Goal: Find contact information: Find contact information

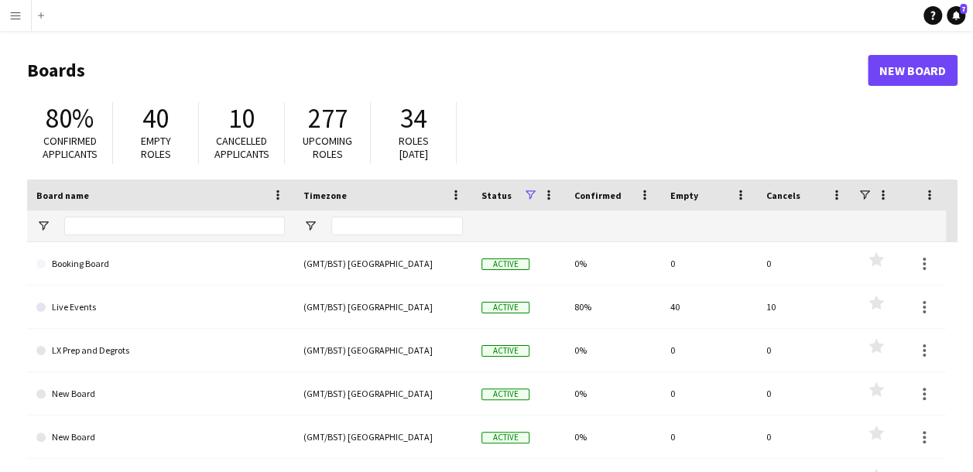
click at [4, 15] on button "Menu" at bounding box center [15, 15] width 31 height 31
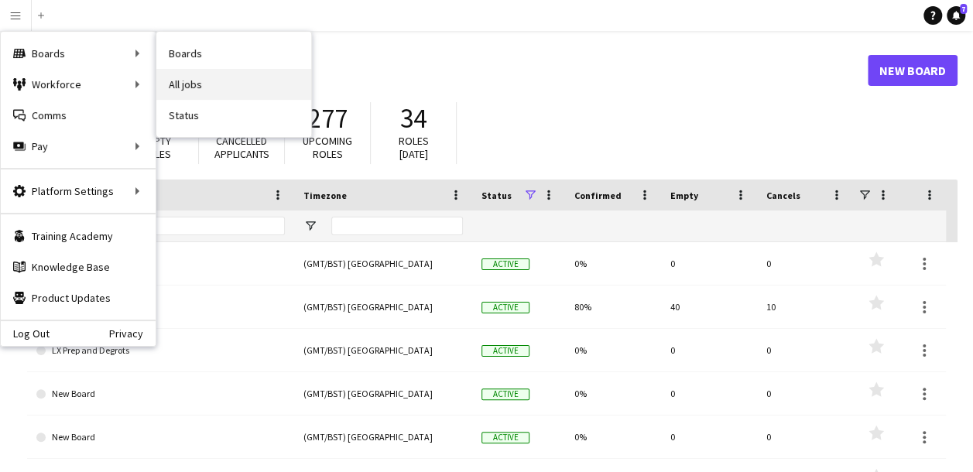
click at [208, 82] on link "All jobs" at bounding box center [233, 84] width 155 height 31
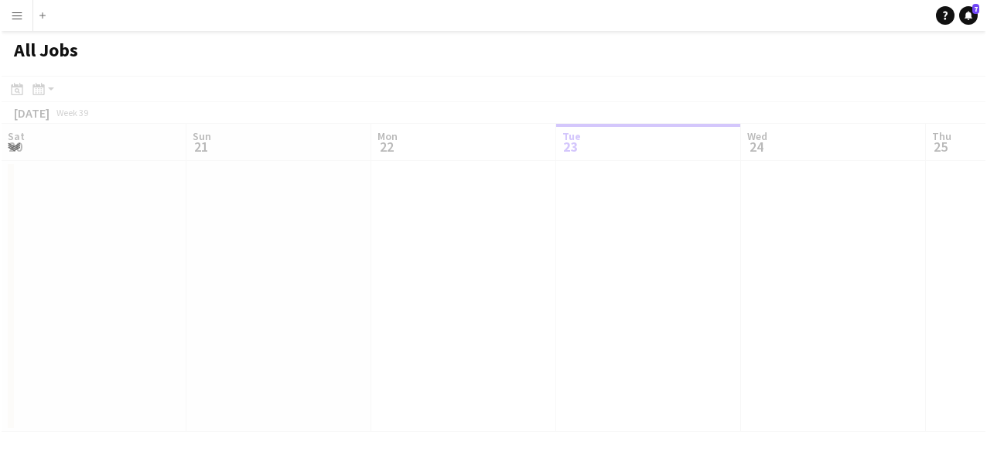
scroll to position [0, 370]
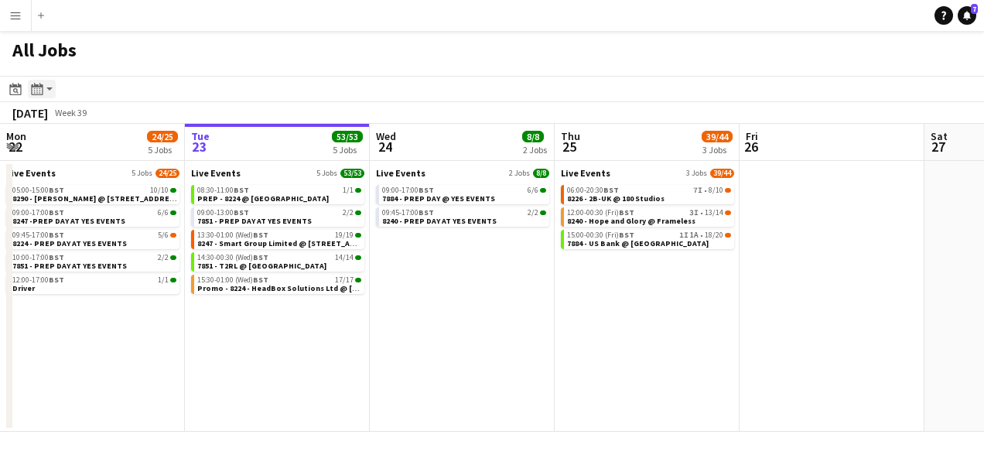
click at [50, 90] on app-action-btn "Month view / Day view" at bounding box center [42, 89] width 28 height 19
click at [122, 61] on div "All Jobs" at bounding box center [492, 53] width 984 height 45
click at [620, 194] on span "8226 - 2B-UK @ 180 Studios" at bounding box center [615, 198] width 97 height 10
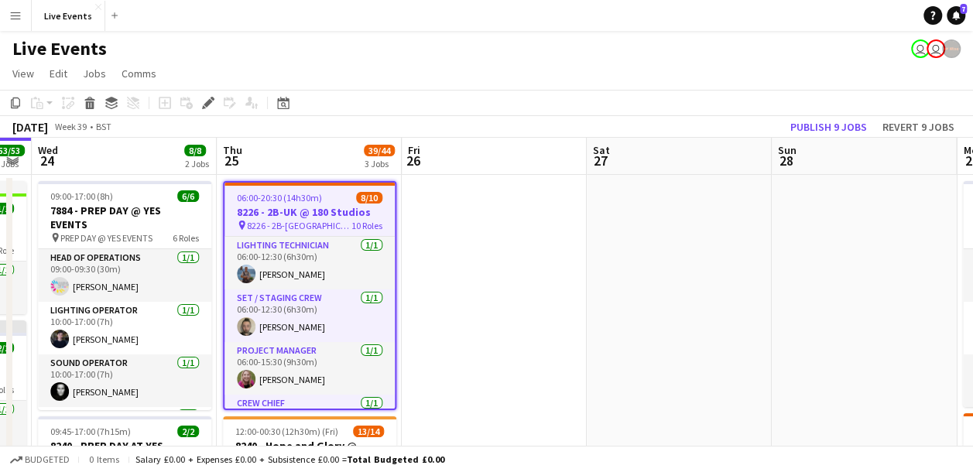
drag, startPoint x: 498, startPoint y: 316, endPoint x: 507, endPoint y: 238, distance: 77.9
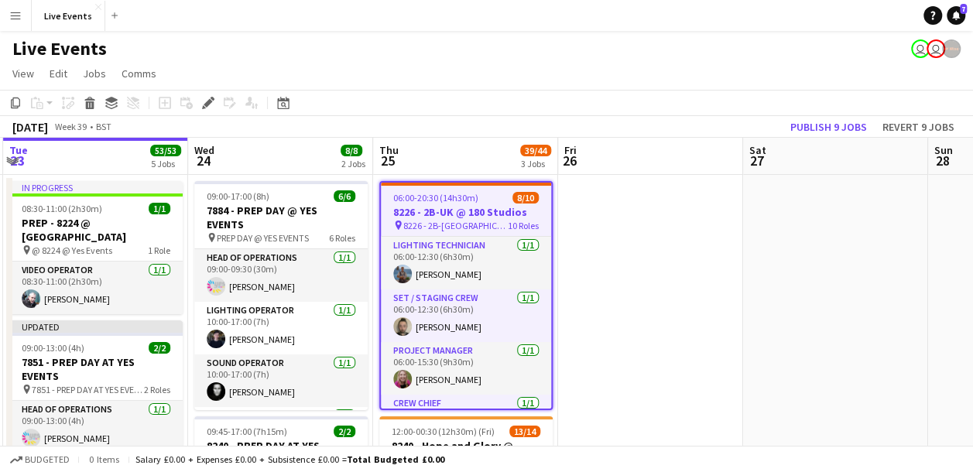
drag, startPoint x: 460, startPoint y: 299, endPoint x: 616, endPoint y: 330, distance: 159.3
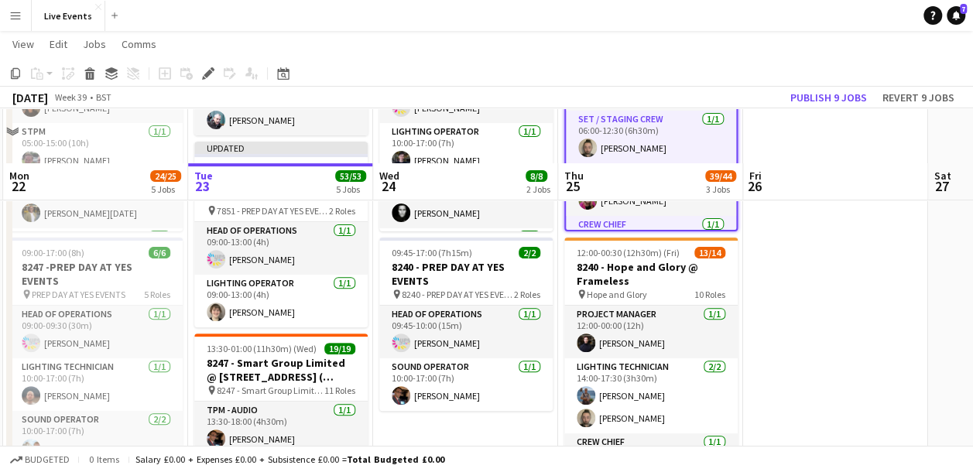
scroll to position [232, 0]
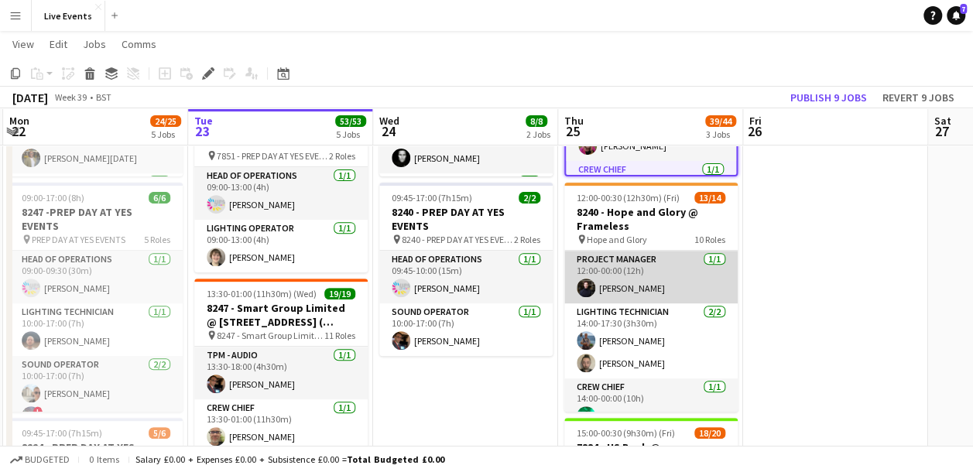
click at [636, 285] on app-card-role "Project Manager 1/1 12:00-00:00 (12h) Conor Nash" at bounding box center [650, 277] width 173 height 53
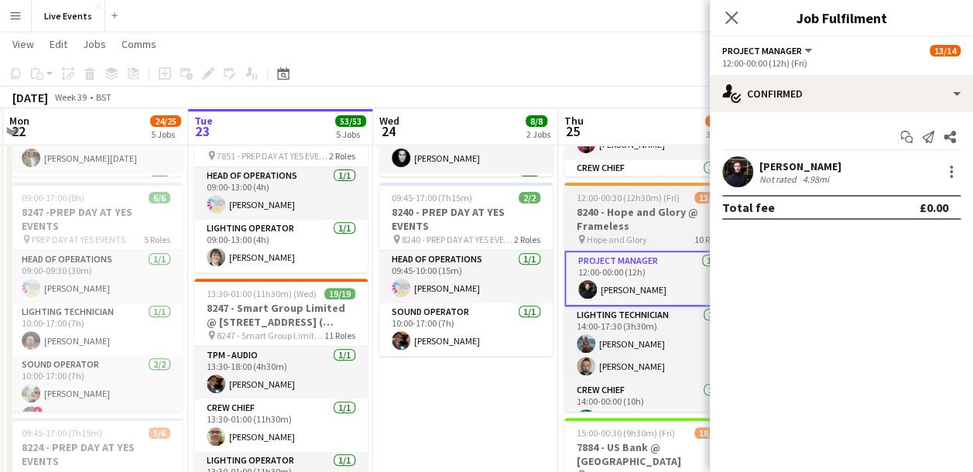
click at [611, 196] on span "12:00-00:30 (12h30m) (Fri)" at bounding box center [627, 198] width 103 height 12
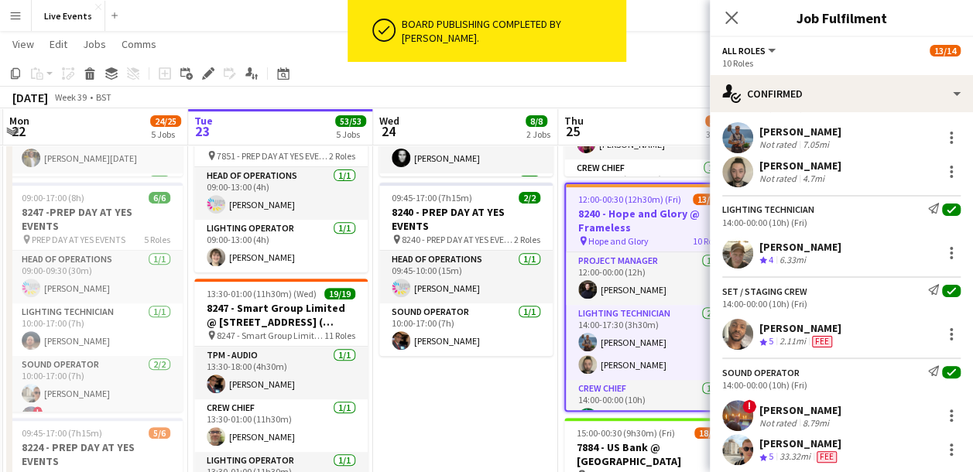
click at [720, 8] on div "Close pop-in" at bounding box center [731, 18] width 43 height 36
click at [729, 14] on icon "Close pop-in" at bounding box center [730, 17] width 15 height 15
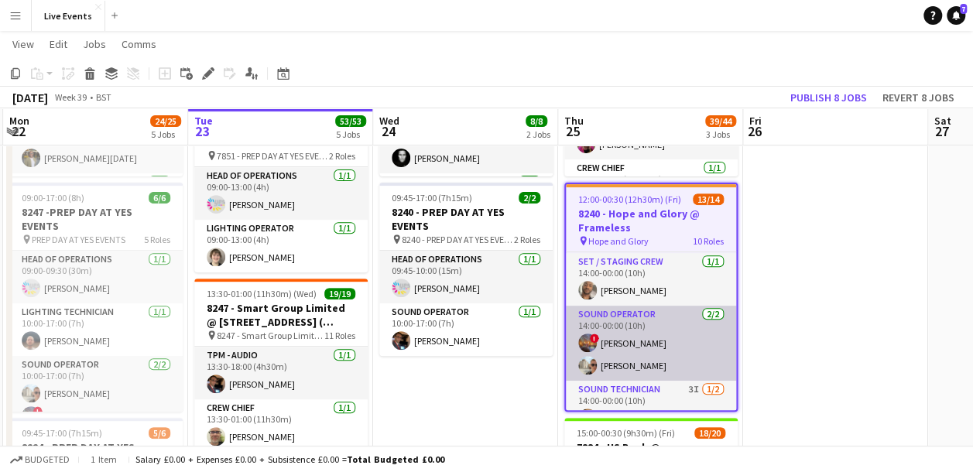
click at [637, 353] on app-card-role "Sound Operator 2/2 14:00-00:00 (10h) ! Felix Milton Max Powers" at bounding box center [651, 343] width 170 height 75
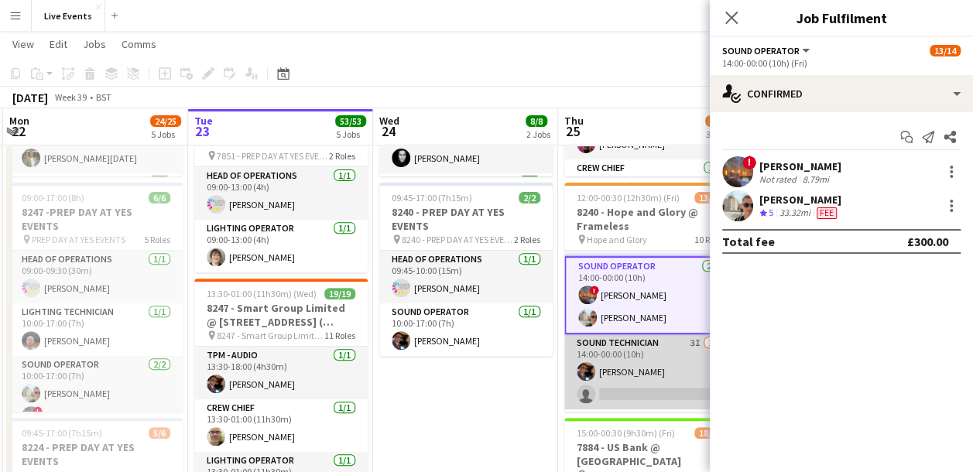
scroll to position [309, 0]
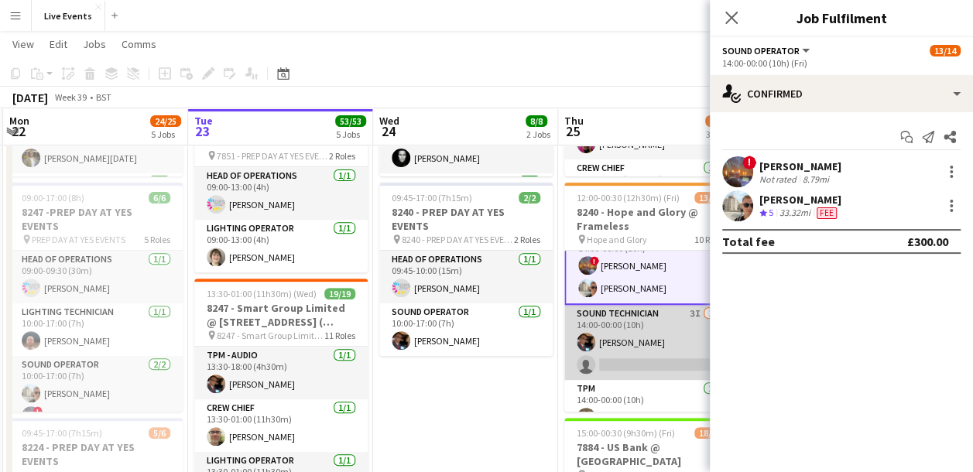
click at [621, 351] on app-card-role "Sound Technician 3I 1/2 14:00-00:00 (10h) Tom Mitchell single-neutral-actions" at bounding box center [650, 342] width 173 height 75
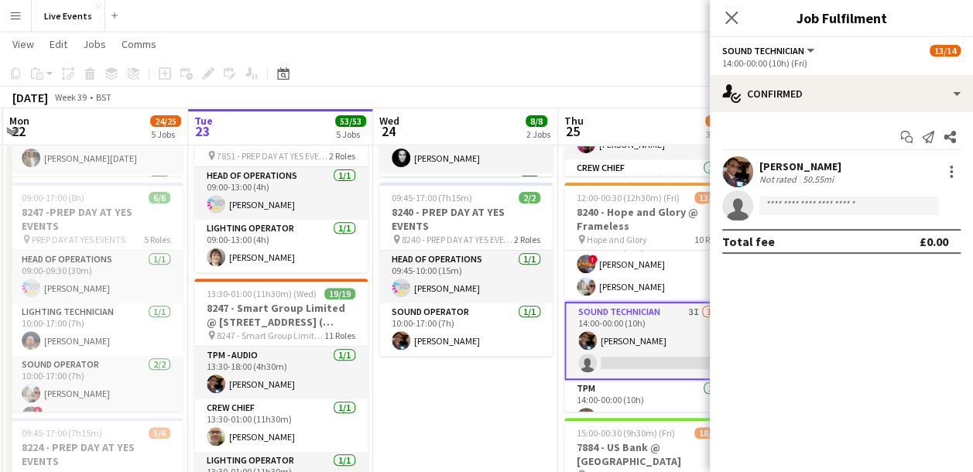
scroll to position [308, 0]
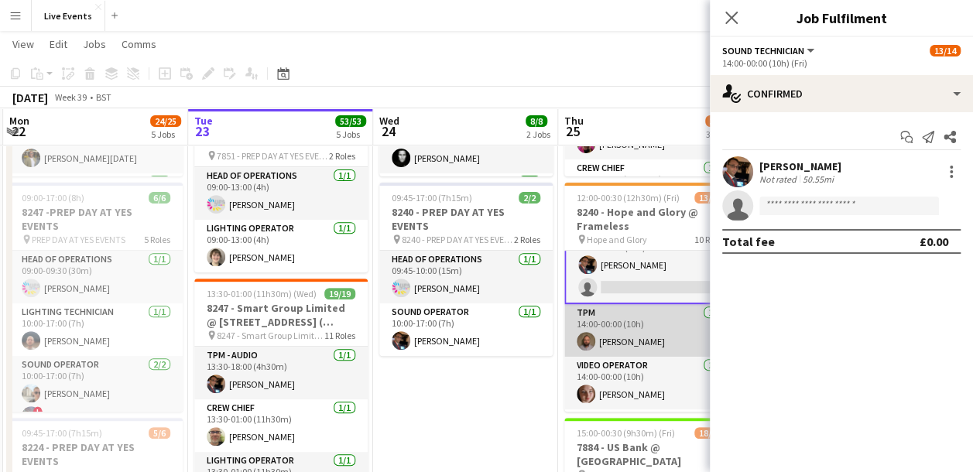
click at [635, 334] on app-card-role "TPM 1/1 14:00-00:00 (10h) Stevie Wyatt" at bounding box center [650, 330] width 173 height 53
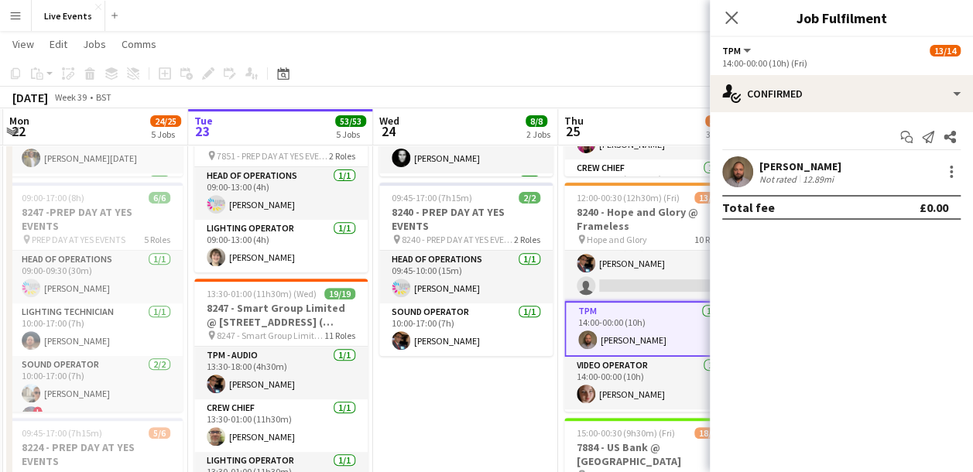
scroll to position [384, 0]
click at [723, 172] on app-user-avatar at bounding box center [737, 171] width 31 height 31
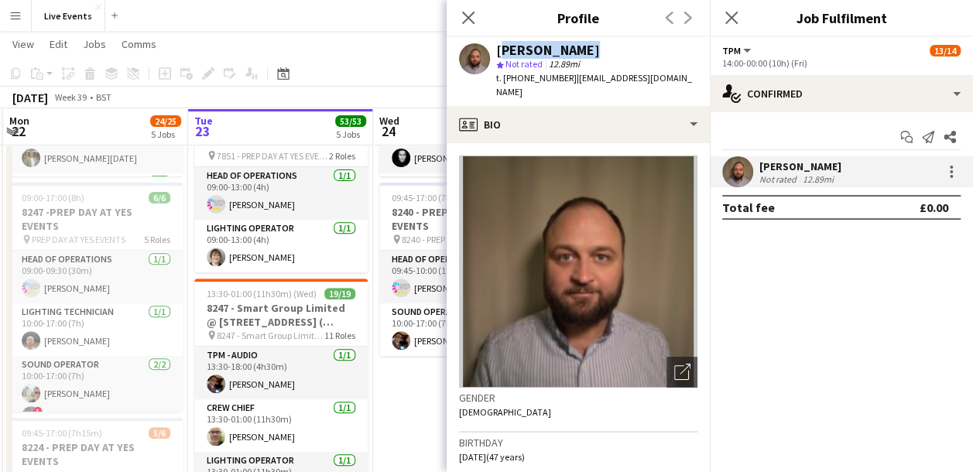
drag, startPoint x: 569, startPoint y: 47, endPoint x: 495, endPoint y: 46, distance: 74.3
click at [496, 46] on div "[PERSON_NAME]" at bounding box center [548, 50] width 104 height 14
copy div "[PERSON_NAME]"
drag, startPoint x: 516, startPoint y: 79, endPoint x: 566, endPoint y: 83, distance: 50.4
click at [566, 83] on span "t. +4407854679629" at bounding box center [536, 78] width 80 height 12
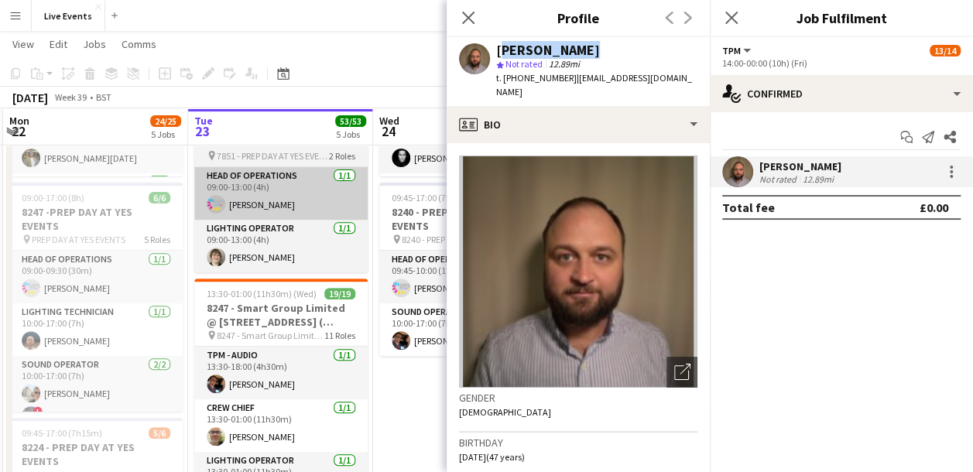
copy span "07854679629"
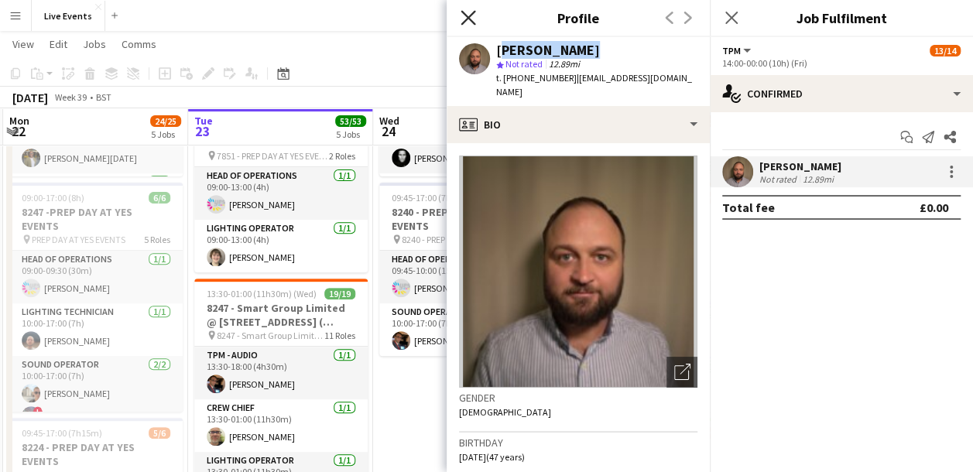
click at [468, 17] on icon at bounding box center [467, 17] width 15 height 15
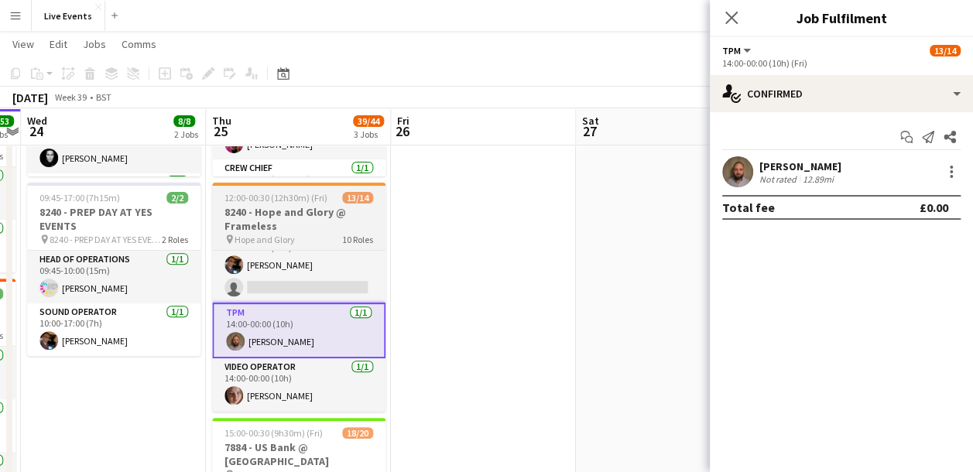
drag, startPoint x: 499, startPoint y: 393, endPoint x: 314, endPoint y: 345, distance: 191.0
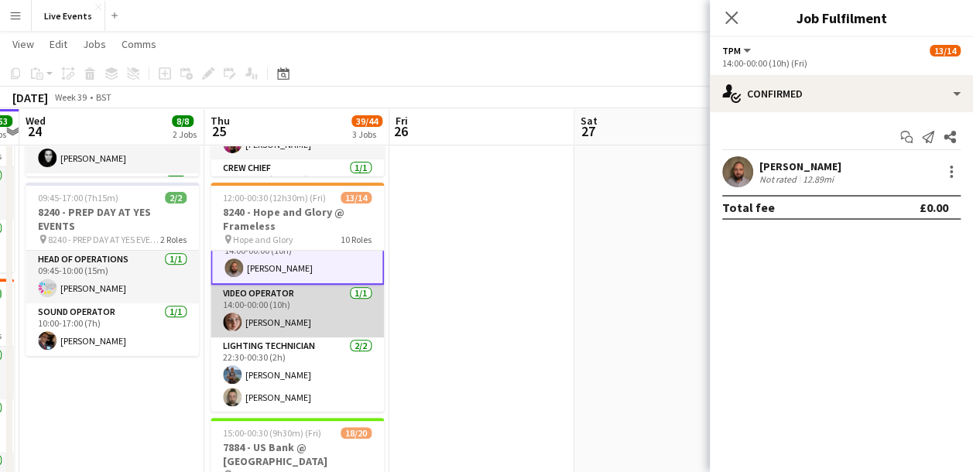
click at [292, 303] on app-card-role "Video Operator 1/1 14:00-00:00 (10h) Mair Baker" at bounding box center [296, 311] width 173 height 53
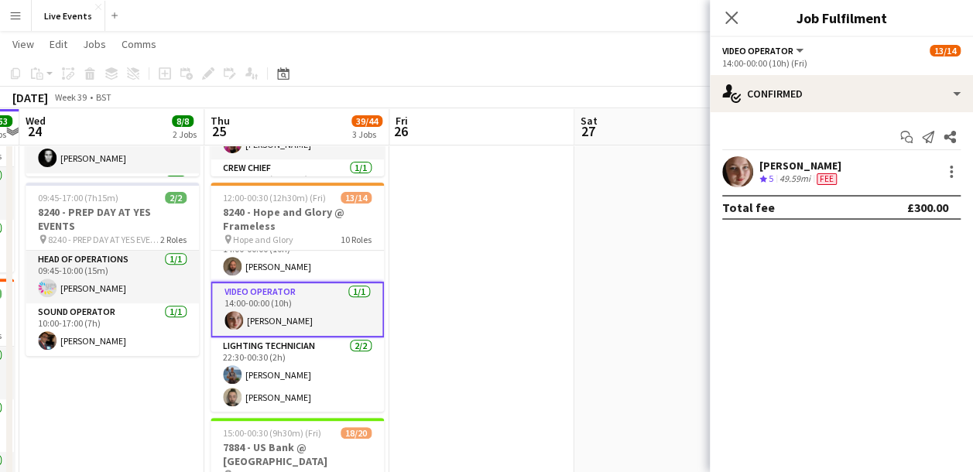
scroll to position [456, 0]
drag, startPoint x: 812, startPoint y: 166, endPoint x: 761, endPoint y: 162, distance: 51.2
click at [761, 162] on div "[PERSON_NAME]" at bounding box center [800, 166] width 82 height 14
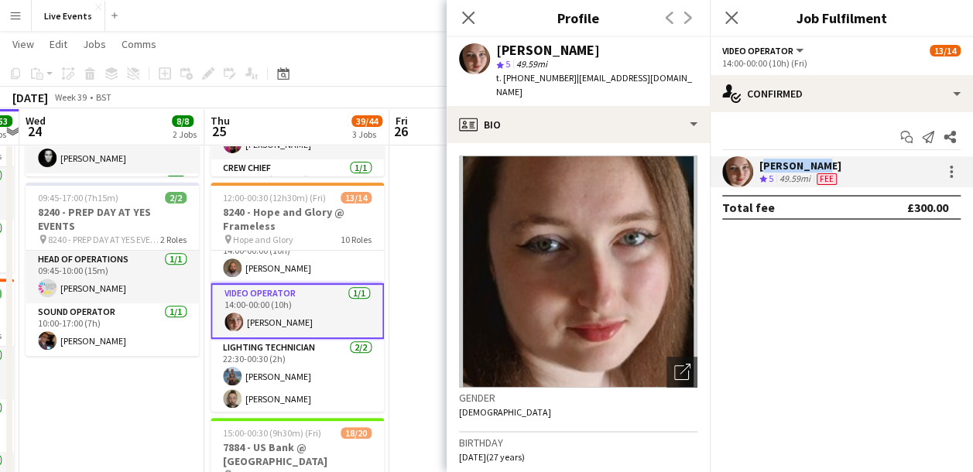
copy div "[PERSON_NAME]"
drag, startPoint x: 518, startPoint y: 78, endPoint x: 568, endPoint y: 86, distance: 50.1
click at [568, 86] on div "Mair Baker star 5 49.59mi t. +4407813346192 | mairbaker@rocketmail.com" at bounding box center [577, 71] width 263 height 69
copy span "07813346192"
click at [460, 19] on app-icon "Close pop-in" at bounding box center [468, 18] width 22 height 22
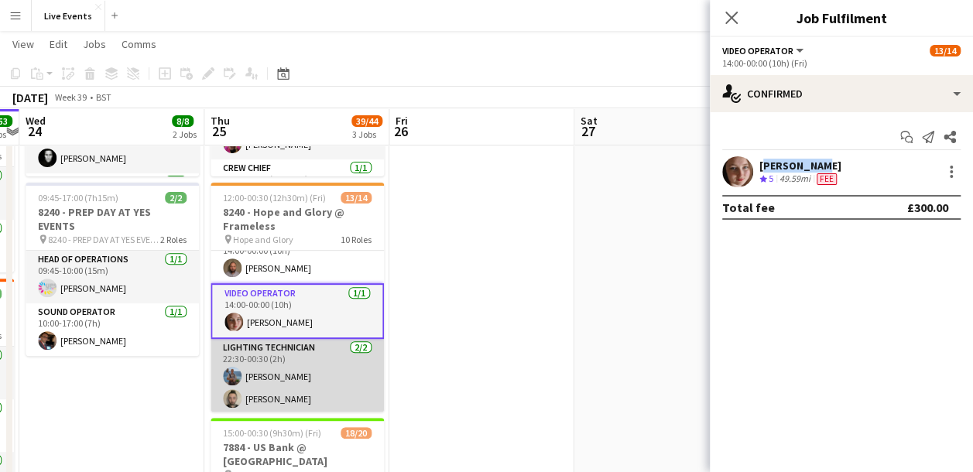
scroll to position [457, 0]
click at [278, 356] on app-card-role "Lighting Technician 2/2 22:30-00:30 (2h) Tom Slade Jay Butcher" at bounding box center [296, 374] width 173 height 75
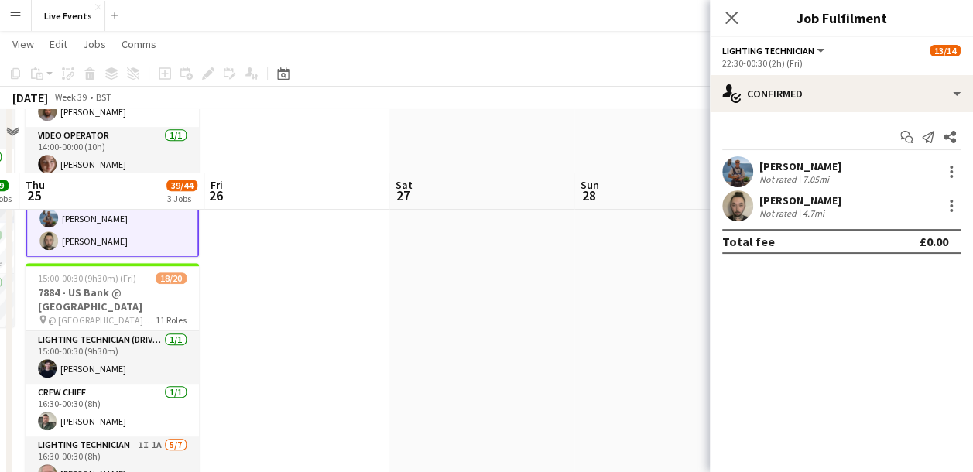
scroll to position [464, 0]
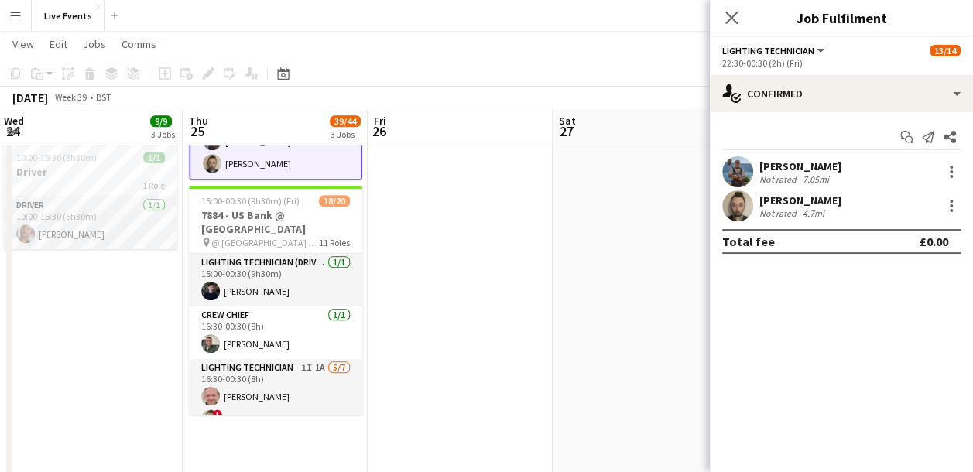
drag, startPoint x: 266, startPoint y: 299, endPoint x: 433, endPoint y: 294, distance: 166.4
click at [430, 294] on app-calendar-viewport "Mon 22 24/25 5 Jobs Tue 23 53/53 5 Jobs Wed 24 9/9 3 Jobs Thu 25 39/44 3 Jobs F…" at bounding box center [486, 320] width 973 height 1448
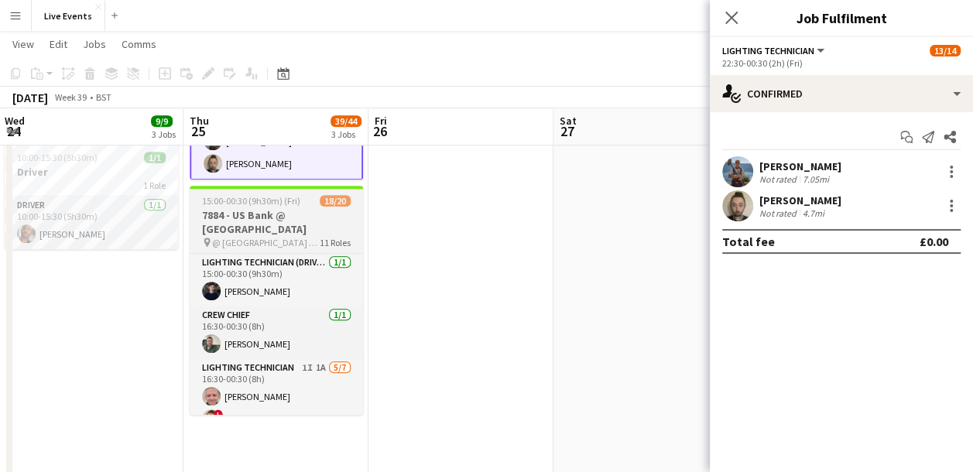
click at [258, 225] on h3 "7884 - US Bank @ [GEOGRAPHIC_DATA]" at bounding box center [276, 222] width 173 height 28
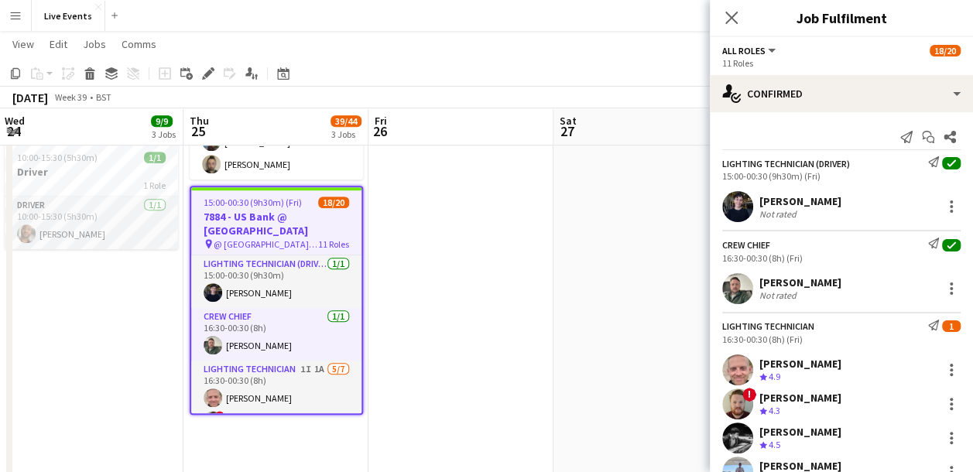
scroll to position [454, 0]
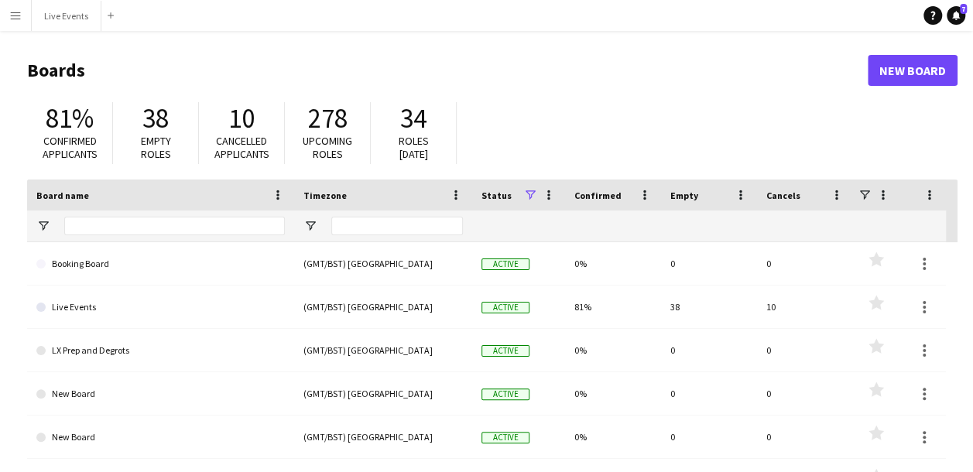
click at [12, 11] on app-icon "Menu" at bounding box center [15, 15] width 12 height 12
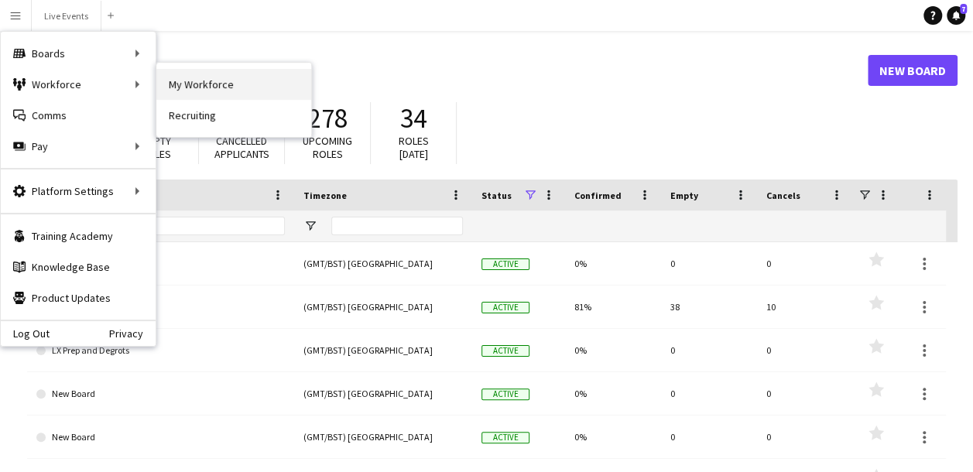
click at [232, 82] on link "My Workforce" at bounding box center [233, 84] width 155 height 31
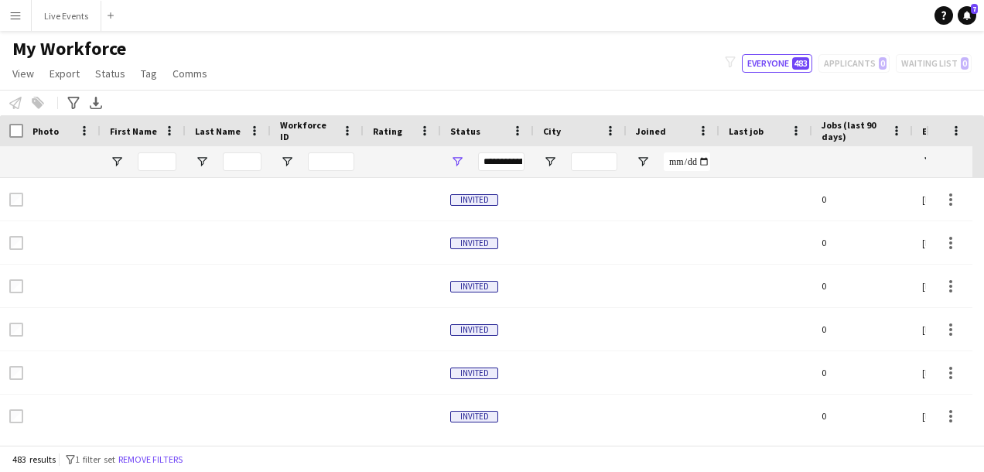
click at [14, 19] on app-icon "Menu" at bounding box center [15, 15] width 12 height 12
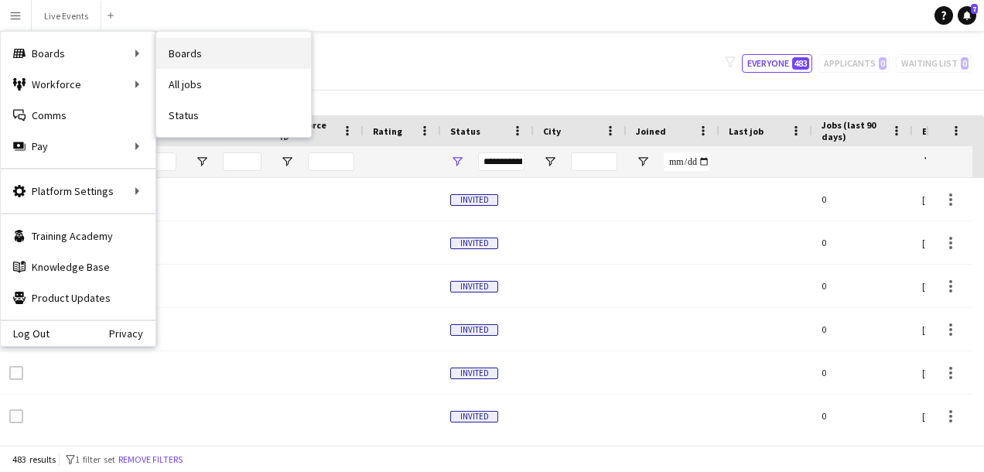
click at [215, 67] on link "Boards" at bounding box center [233, 53] width 155 height 31
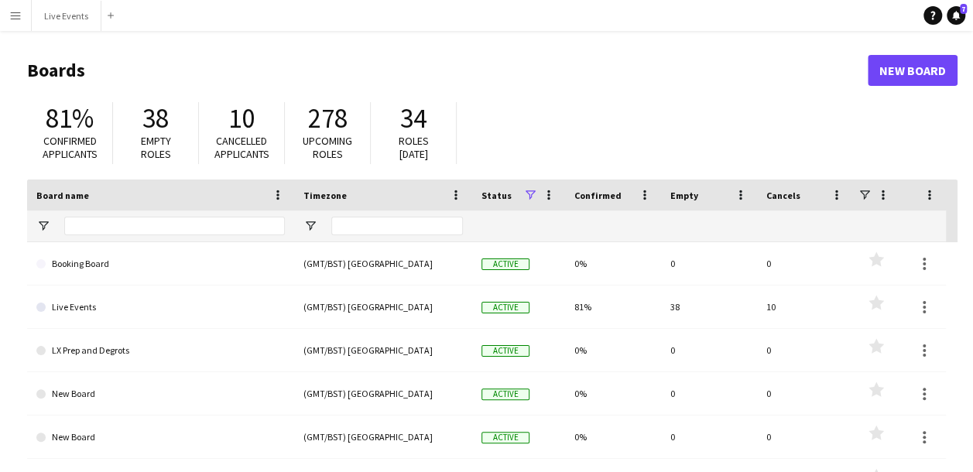
click at [22, 17] on button "Menu" at bounding box center [15, 15] width 31 height 31
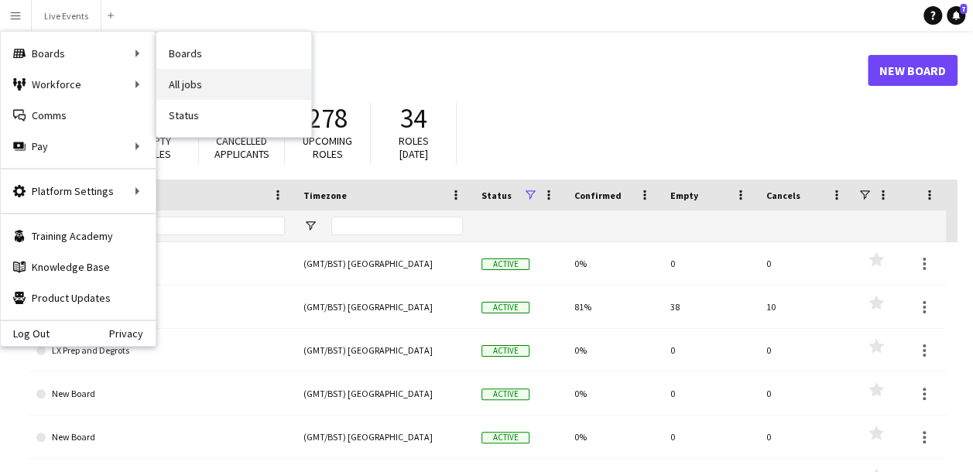
click at [268, 87] on link "All jobs" at bounding box center [233, 84] width 155 height 31
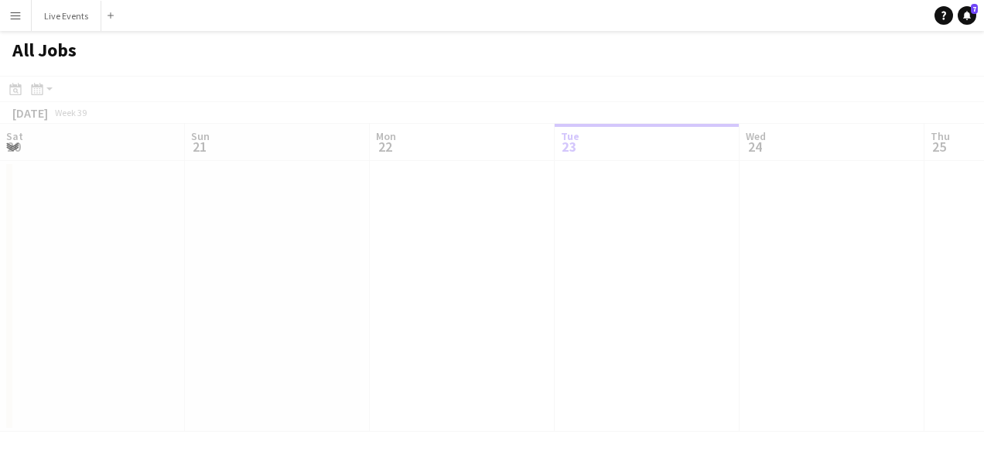
scroll to position [0, 370]
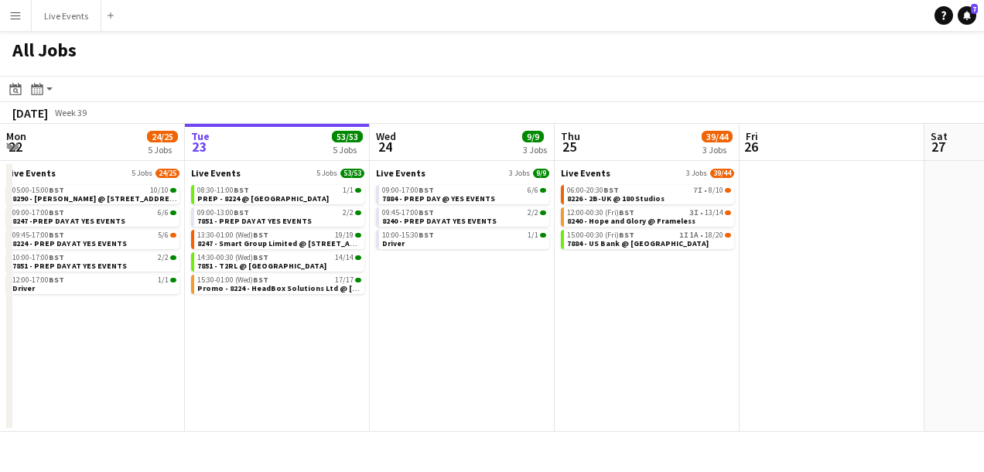
click at [569, 183] on app-calendar-brief-board "Live Events 3 Jobs 39/44 06:00-20:30 BST 7I • 8/10 8226 - 2B-UK @ 180 Studios 1…" at bounding box center [647, 208] width 173 height 82
click at [571, 198] on span "8226 - 2B-UK @ 180 Studios" at bounding box center [615, 198] width 97 height 10
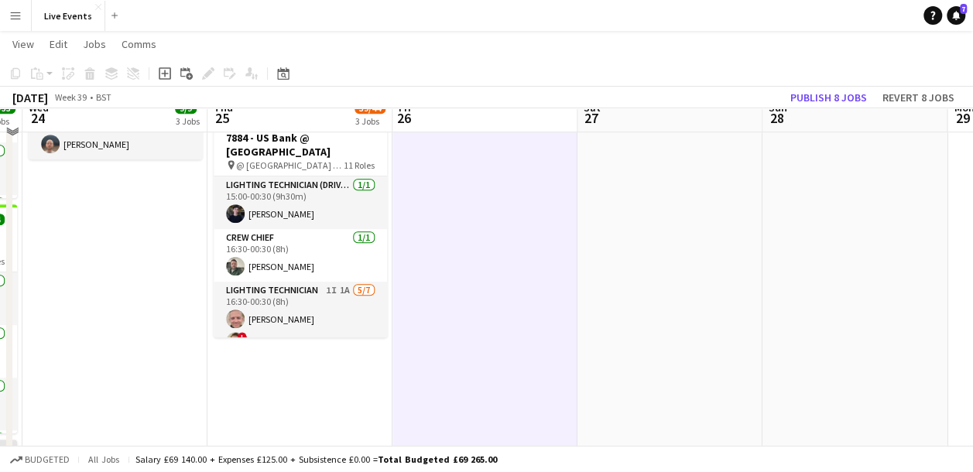
scroll to position [464, 0]
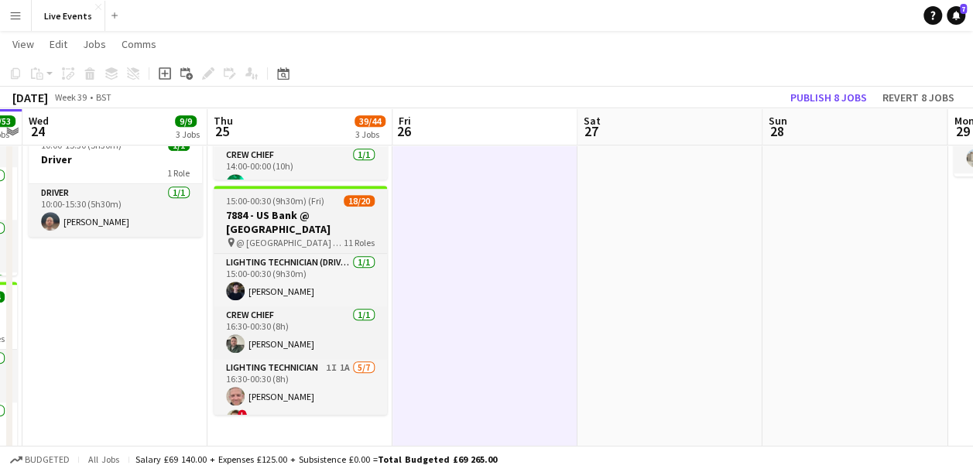
click at [289, 221] on h3 "7884 - US Bank @ [GEOGRAPHIC_DATA]" at bounding box center [300, 222] width 173 height 28
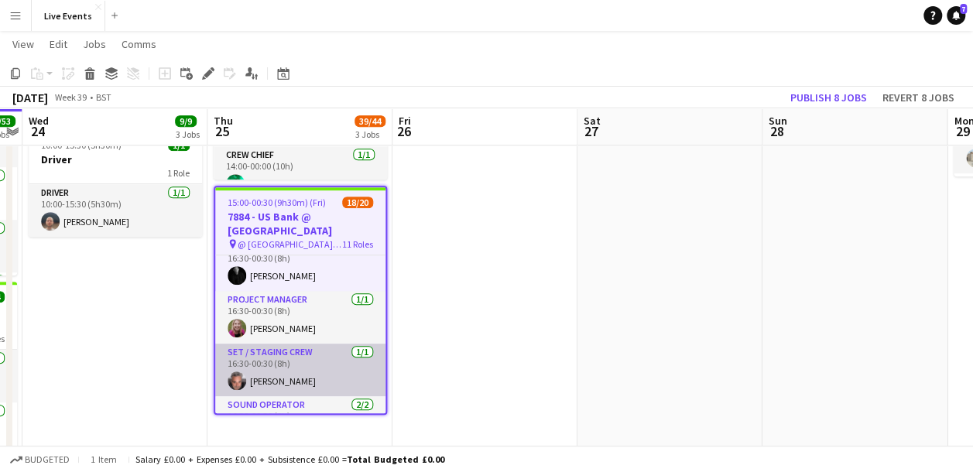
scroll to position [387, 0]
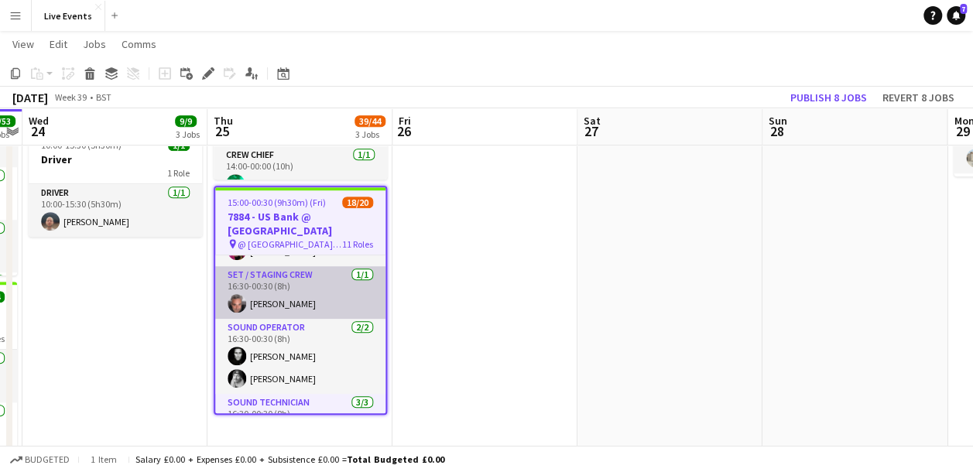
drag, startPoint x: 260, startPoint y: 303, endPoint x: 251, endPoint y: 308, distance: 10.4
click at [260, 303] on app-card-role "Set / Staging Crew [DATE] 16:30-00:30 (8h) [PERSON_NAME]" at bounding box center [300, 292] width 170 height 53
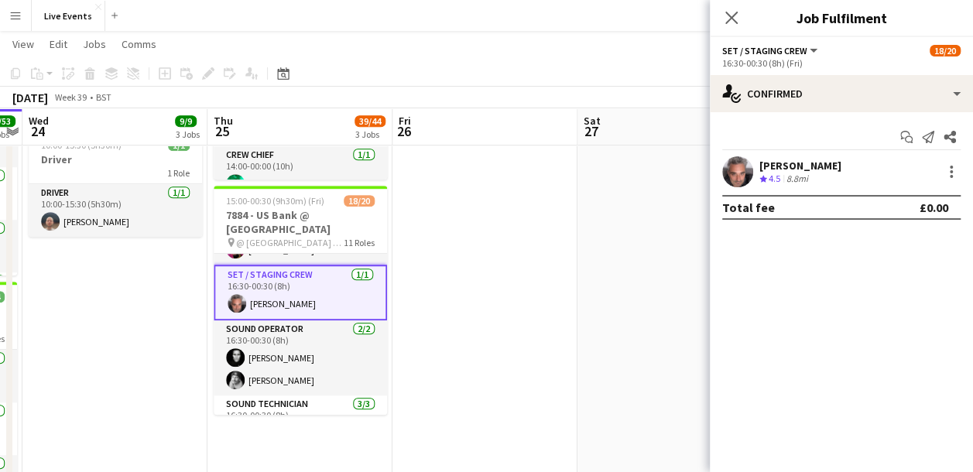
click at [735, 170] on app-user-avatar at bounding box center [737, 171] width 31 height 31
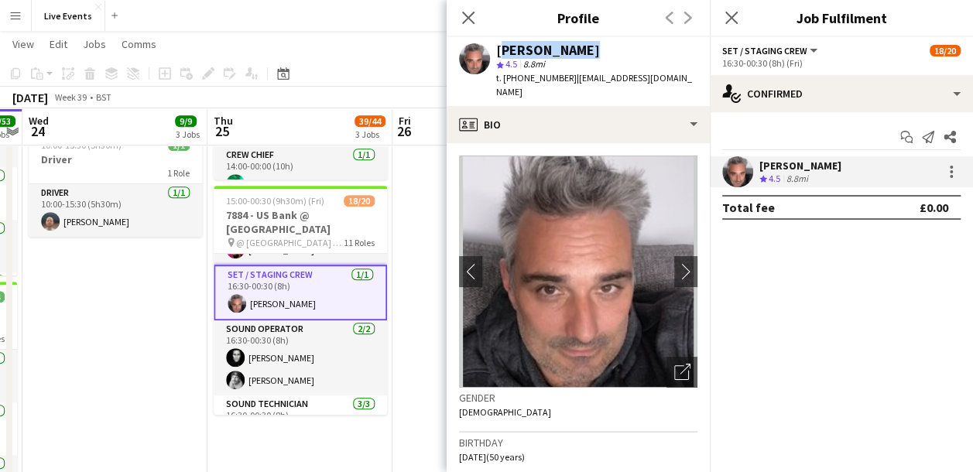
drag, startPoint x: 494, startPoint y: 46, endPoint x: 576, endPoint y: 53, distance: 82.2
click at [576, 53] on div "[PERSON_NAME] star 4.5 8.8mi t. [PHONE_NUMBER] | [EMAIL_ADDRESS][DOMAIN_NAME]" at bounding box center [577, 71] width 263 height 69
copy div "[PERSON_NAME]"
drag, startPoint x: 517, startPoint y: 77, endPoint x: 566, endPoint y: 85, distance: 49.4
click at [566, 85] on div "t. [PHONE_NUMBER] | [EMAIL_ADDRESS][DOMAIN_NAME]" at bounding box center [596, 85] width 201 height 28
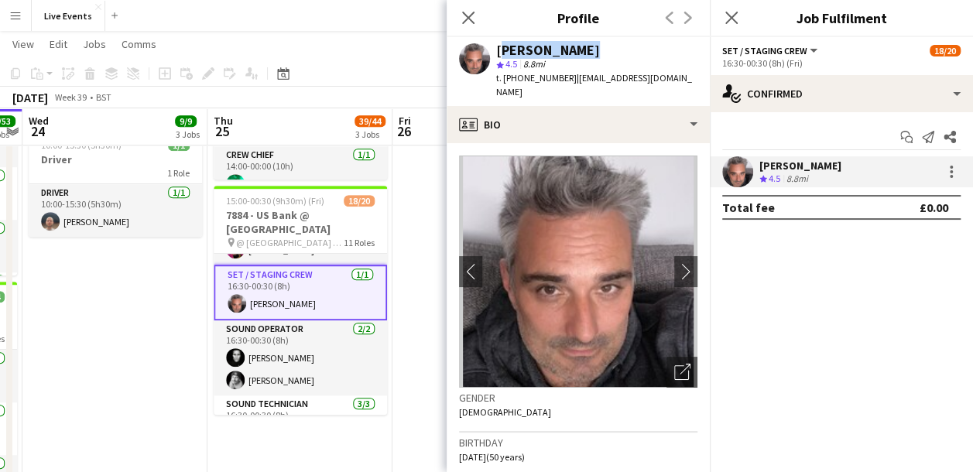
copy span "07712173002"
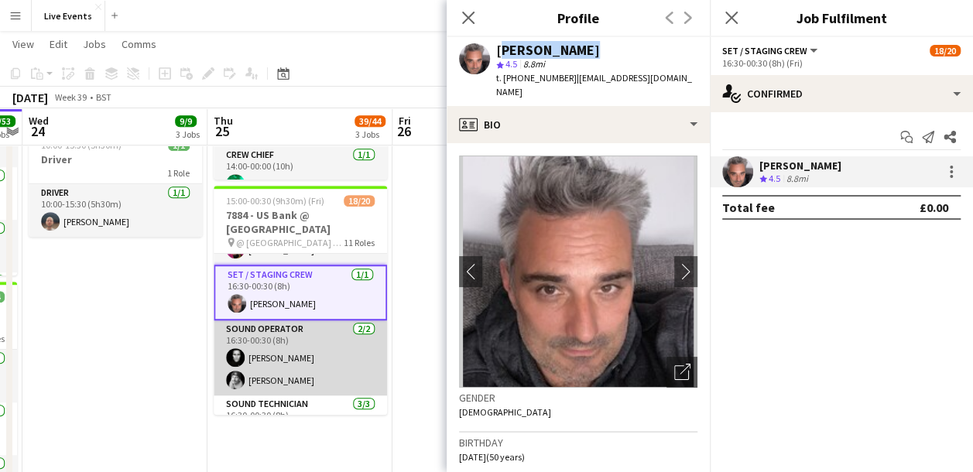
click at [281, 357] on app-card-role "Sound Operator [DATE] 16:30-00:30 (8h) [PERSON_NAME] [PERSON_NAME]" at bounding box center [300, 357] width 173 height 75
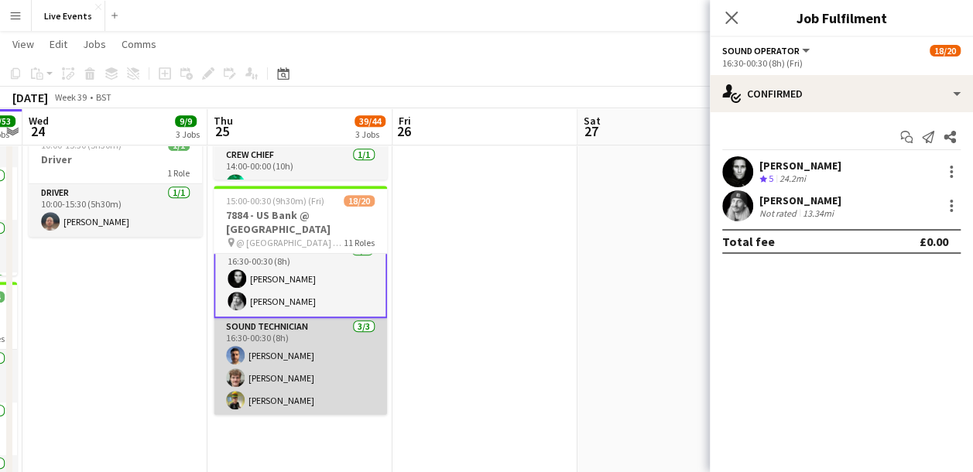
scroll to position [542, 0]
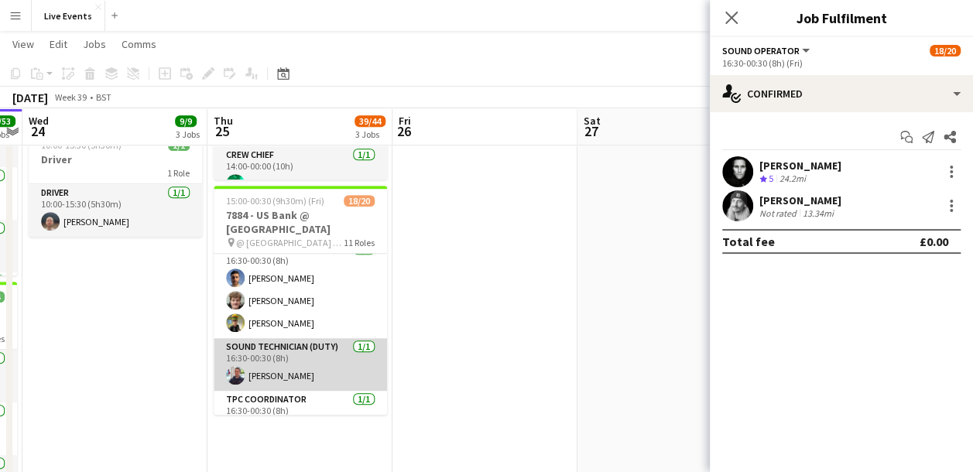
click at [304, 365] on app-card-role "Sound Technician (Duty) [DATE] 16:30-00:30 (8h) [PERSON_NAME]" at bounding box center [300, 364] width 173 height 53
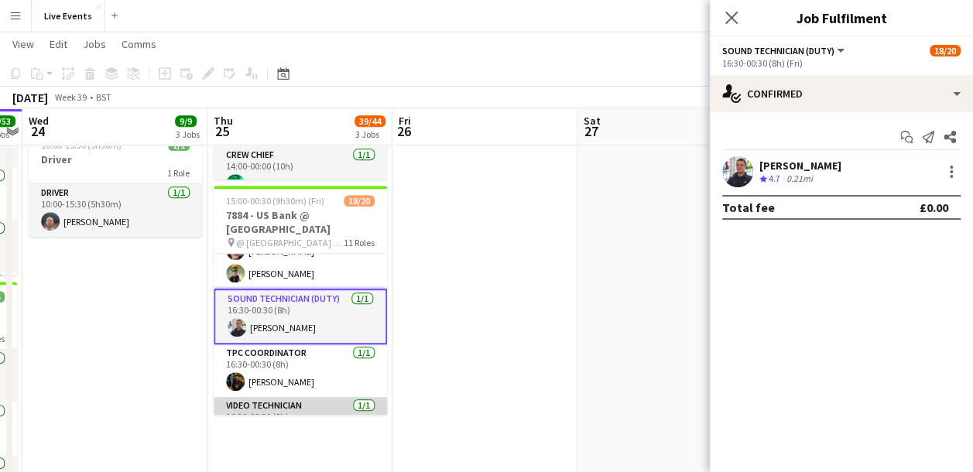
scroll to position [622, 0]
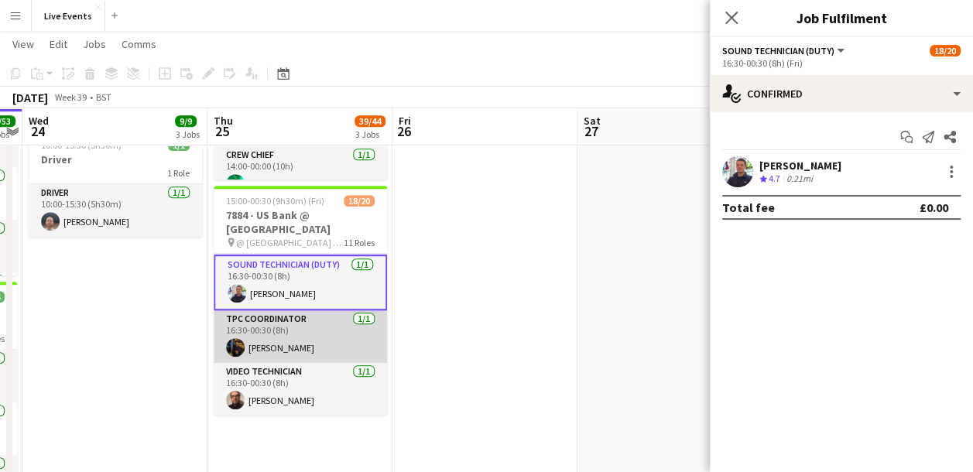
click at [267, 351] on app-card-role "TPC Coordinator [DATE] 16:30-00:30 (8h) [PERSON_NAME]" at bounding box center [300, 336] width 173 height 53
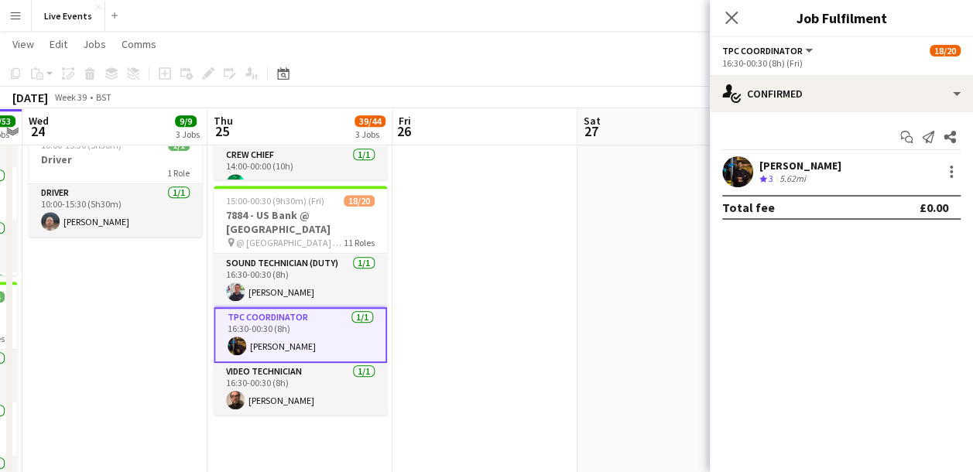
drag, startPoint x: 850, startPoint y: 166, endPoint x: 774, endPoint y: 166, distance: 75.8
click at [774, 166] on div "[PERSON_NAME] Crew rating 3 5.62mi" at bounding box center [841, 171] width 263 height 31
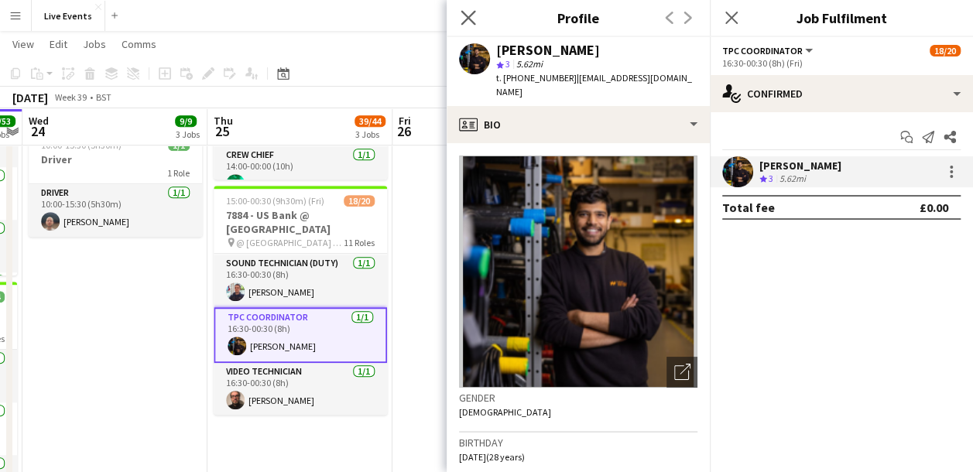
click at [477, 15] on app-icon "Close pop-in" at bounding box center [468, 18] width 22 height 22
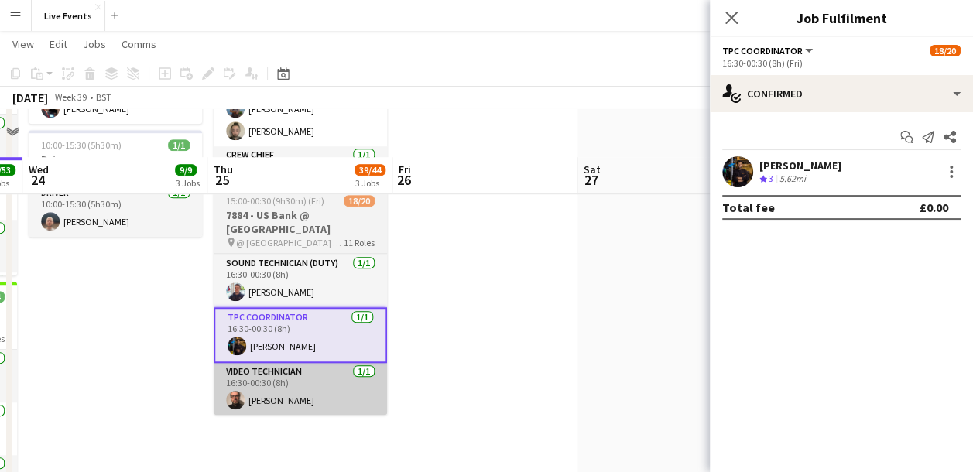
scroll to position [542, 0]
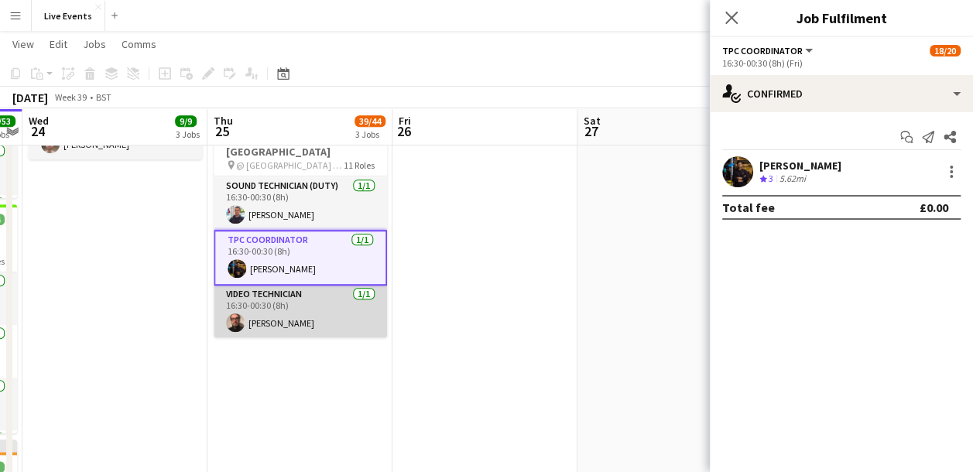
click at [328, 311] on app-card-role "Video Technician [DATE] 16:30-00:30 (8h) [PERSON_NAME]" at bounding box center [300, 312] width 173 height 53
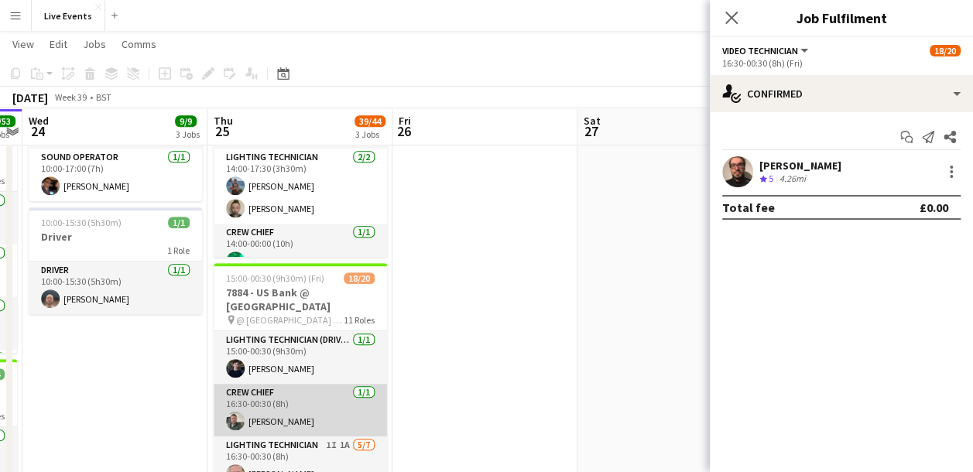
scroll to position [0, 0]
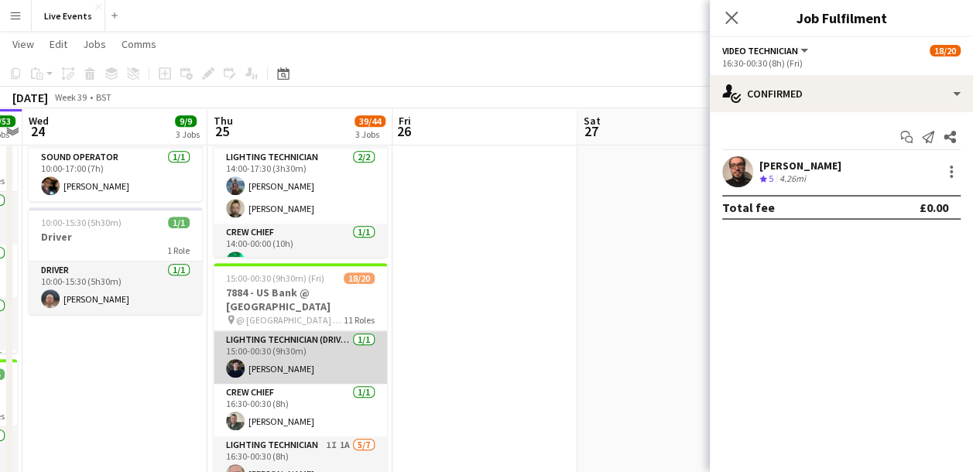
click at [299, 363] on app-card-role "Lighting Technician (Driver) [DATE] 15:00-00:30 (9h30m) [PERSON_NAME]" at bounding box center [300, 357] width 173 height 53
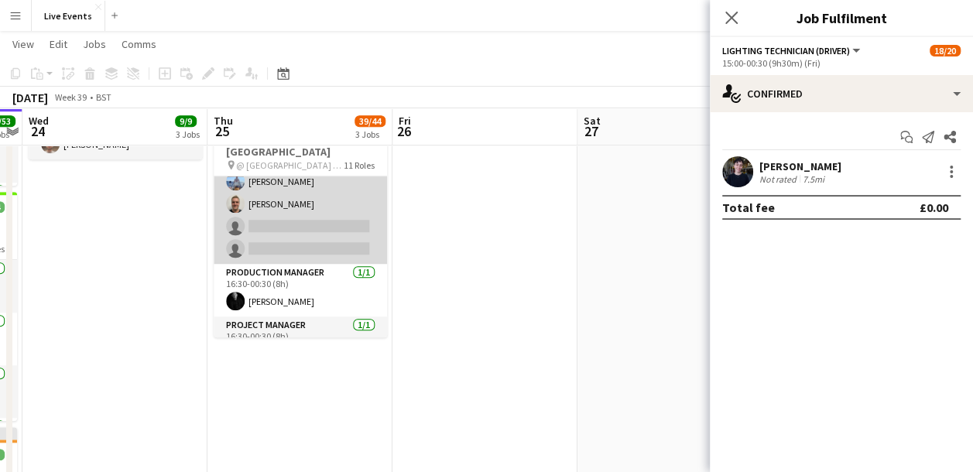
scroll to position [232, 0]
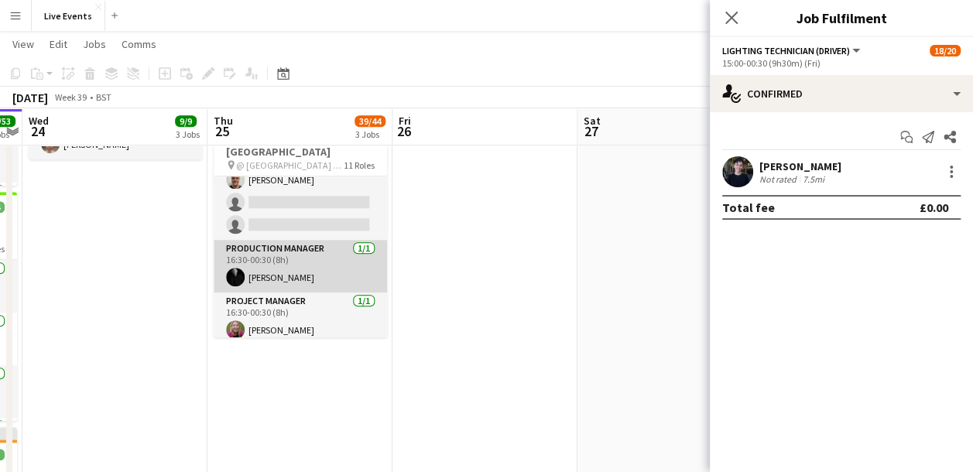
click at [311, 272] on app-card-role "Production Manager [DATE] 16:30-00:30 (8h) [PERSON_NAME]" at bounding box center [300, 266] width 173 height 53
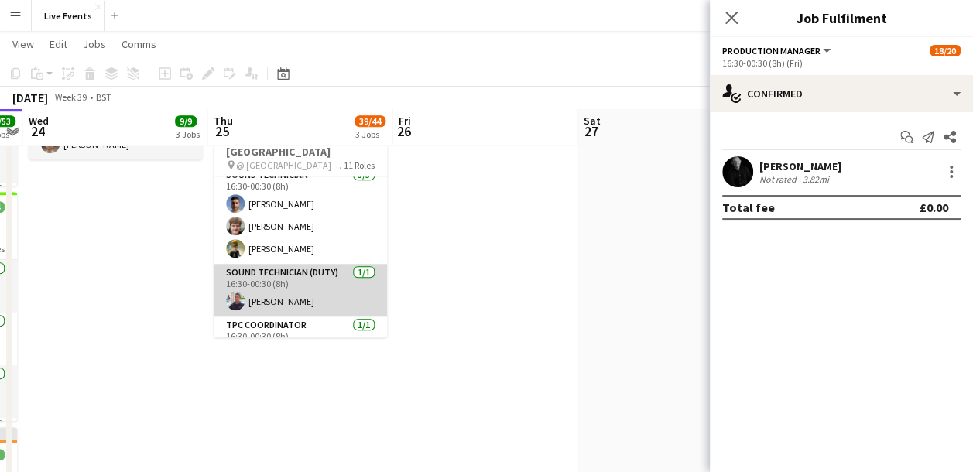
scroll to position [616, 0]
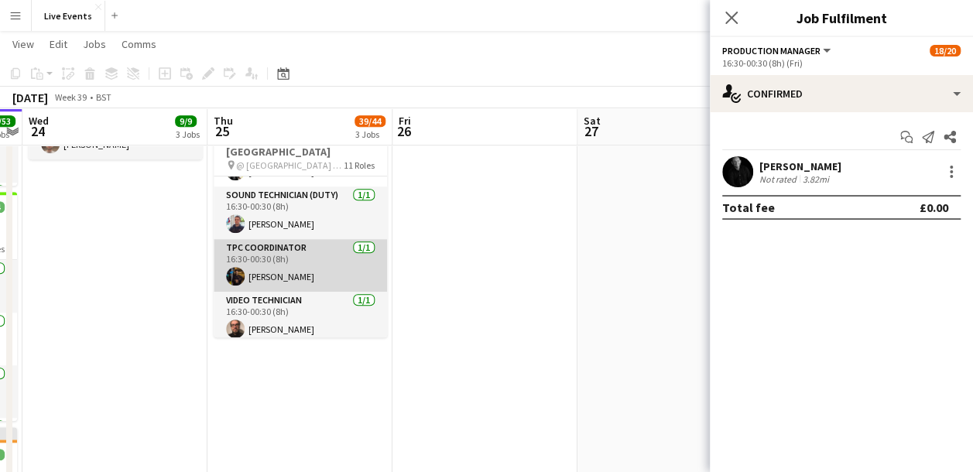
click at [313, 267] on app-card-role "TPC Coordinator [DATE] 16:30-00:30 (8h) [PERSON_NAME]" at bounding box center [300, 265] width 173 height 53
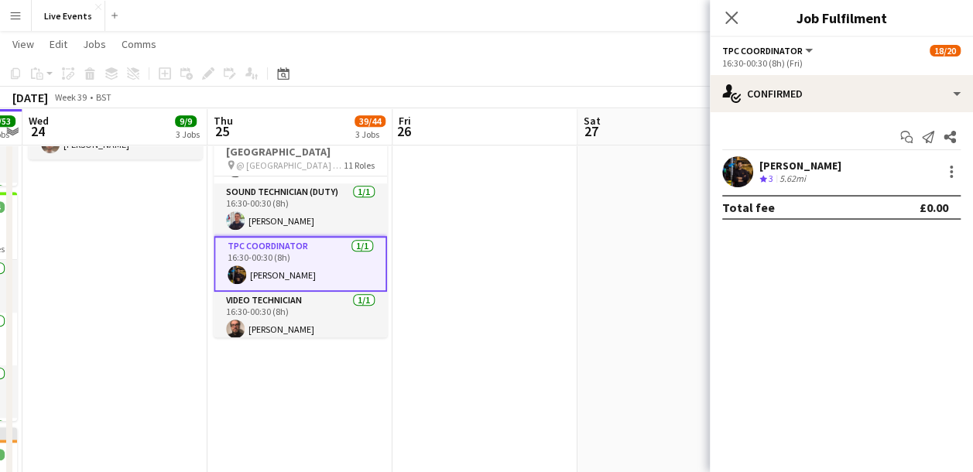
scroll to position [613, 0]
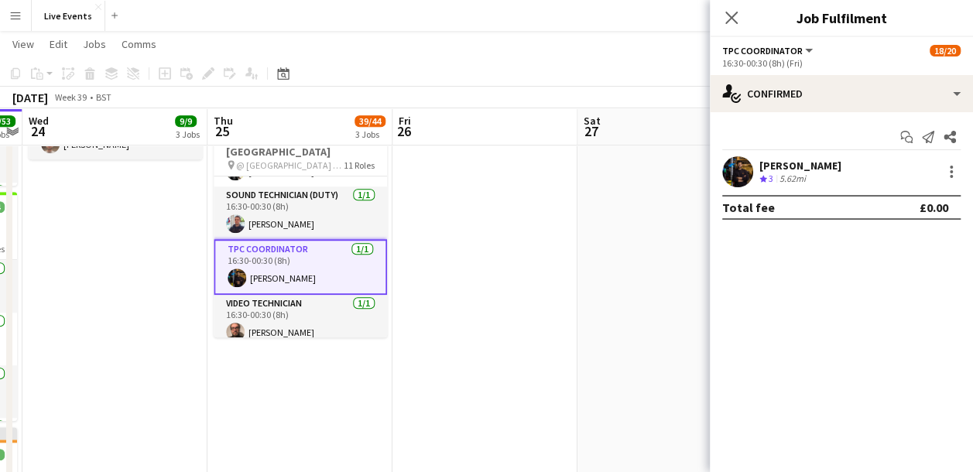
click at [750, 173] on app-user-avatar at bounding box center [737, 171] width 31 height 31
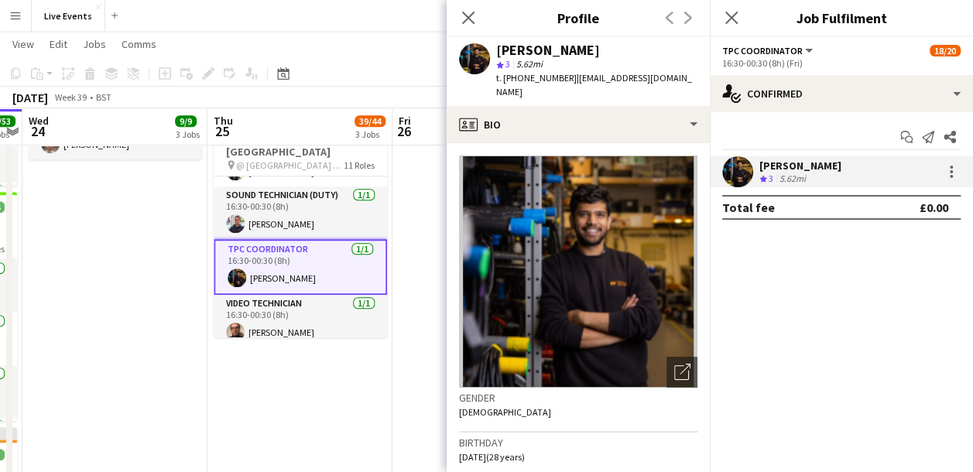
drag, startPoint x: 610, startPoint y: 48, endPoint x: 498, endPoint y: 50, distance: 112.2
click at [498, 50] on div "[PERSON_NAME]" at bounding box center [596, 50] width 201 height 14
copy div "[PERSON_NAME]"
drag, startPoint x: 515, startPoint y: 77, endPoint x: 562, endPoint y: 81, distance: 46.6
click at [562, 81] on span "t. [PHONE_NUMBER]" at bounding box center [536, 78] width 80 height 12
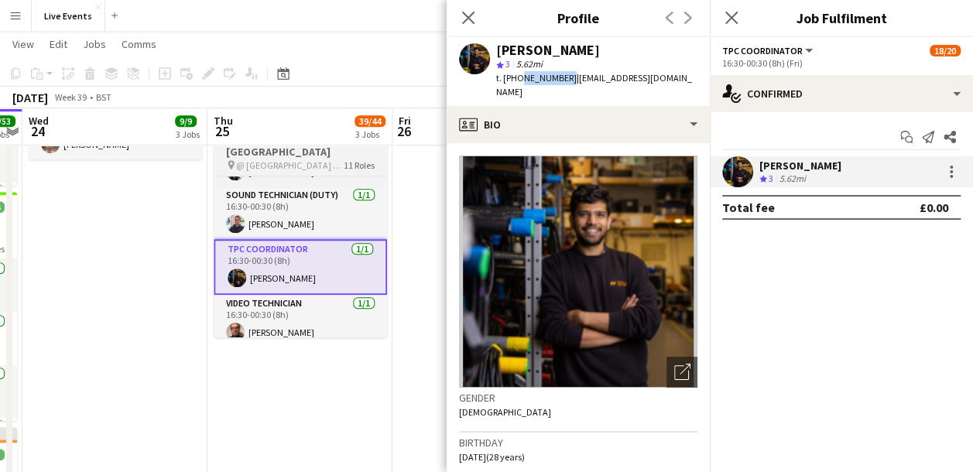
copy span "7307481727"
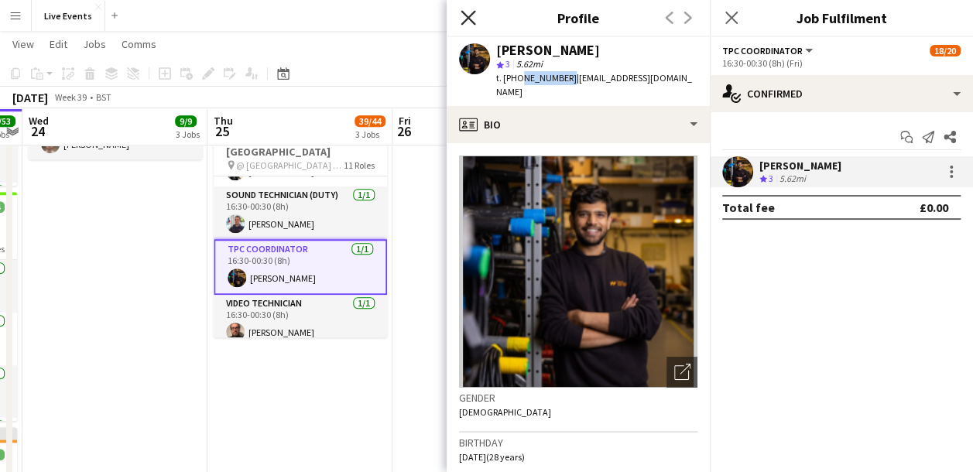
click at [467, 19] on icon at bounding box center [467, 17] width 15 height 15
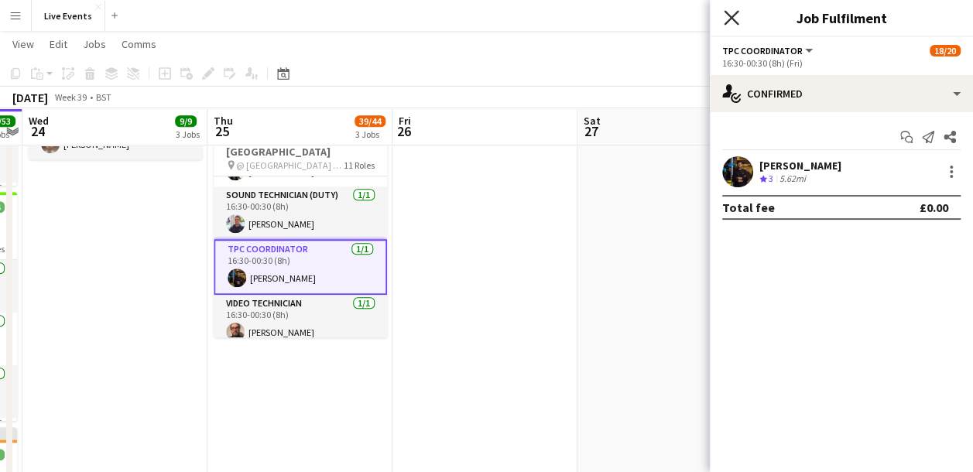
click at [728, 17] on icon "Close pop-in" at bounding box center [730, 17] width 15 height 15
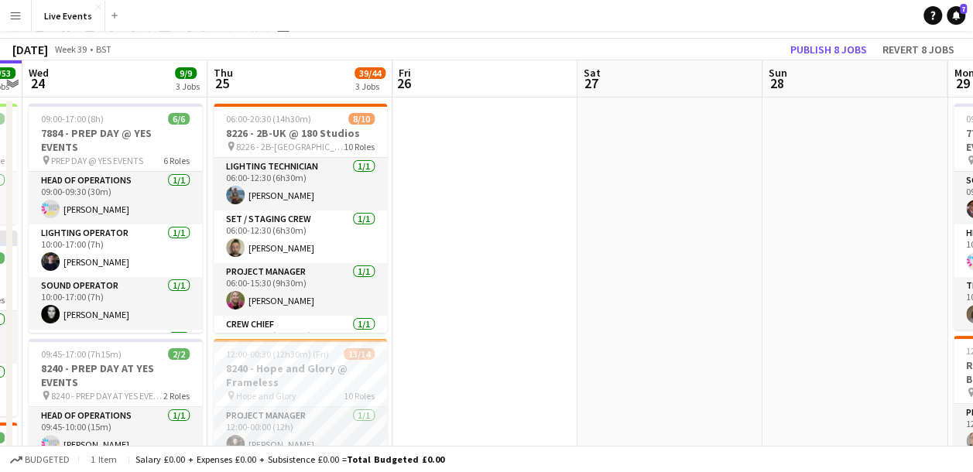
scroll to position [0, 0]
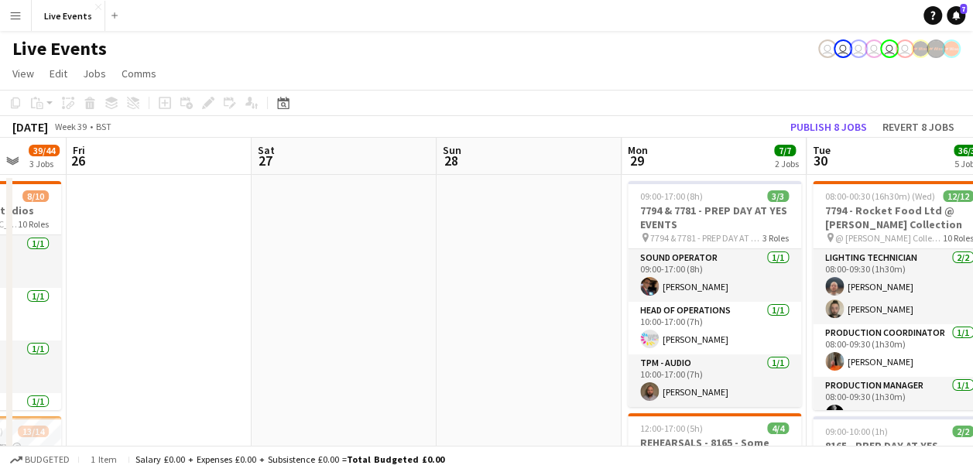
drag, startPoint x: 661, startPoint y: 275, endPoint x: 337, endPoint y: 258, distance: 324.6
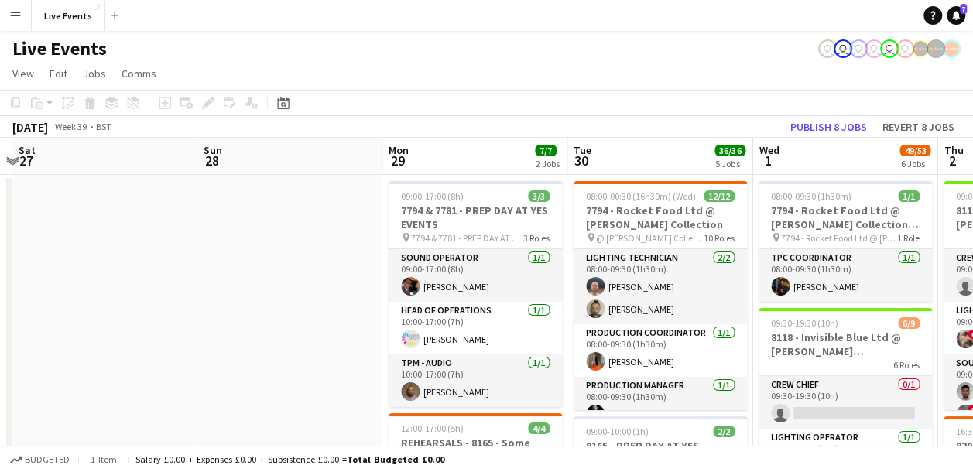
drag, startPoint x: 464, startPoint y: 244, endPoint x: 230, endPoint y: 239, distance: 234.5
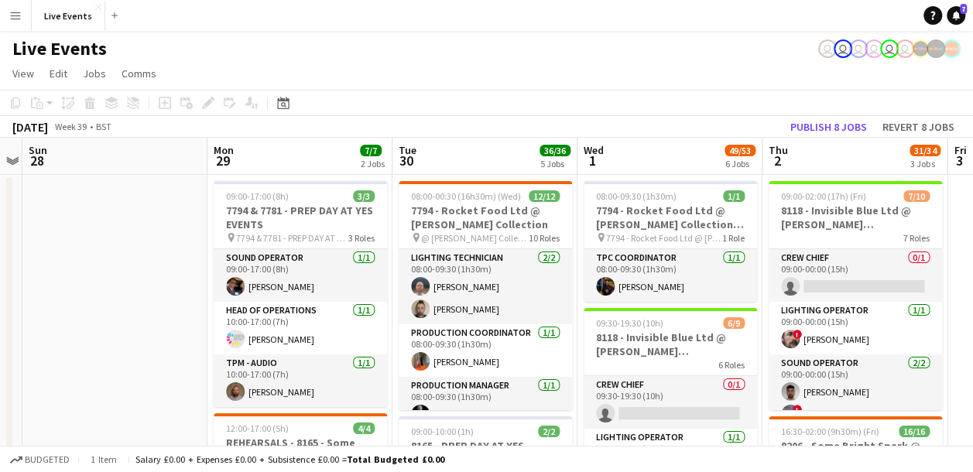
drag, startPoint x: 341, startPoint y: 214, endPoint x: 203, endPoint y: 207, distance: 137.9
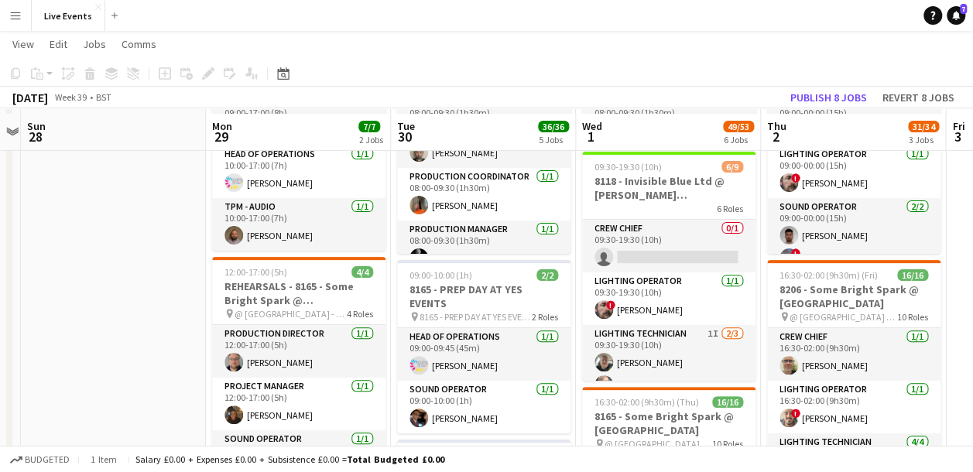
scroll to position [232, 0]
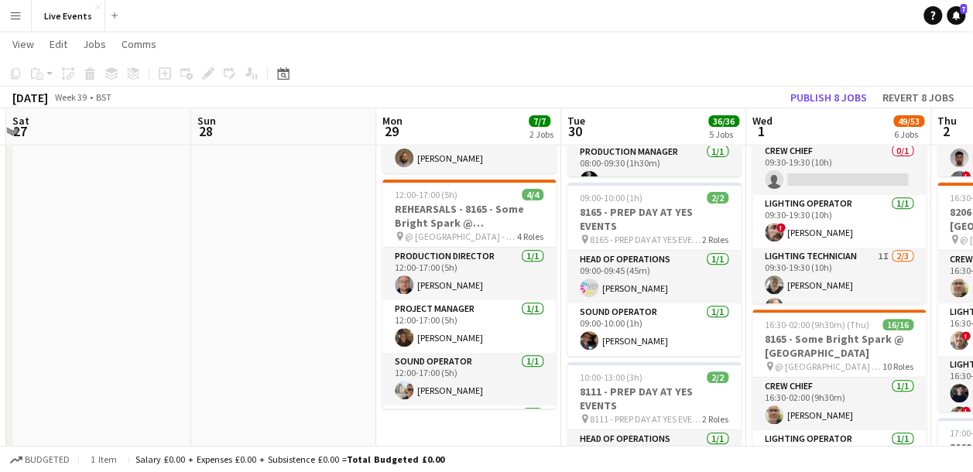
drag, startPoint x: 122, startPoint y: 249, endPoint x: 478, endPoint y: 249, distance: 355.9
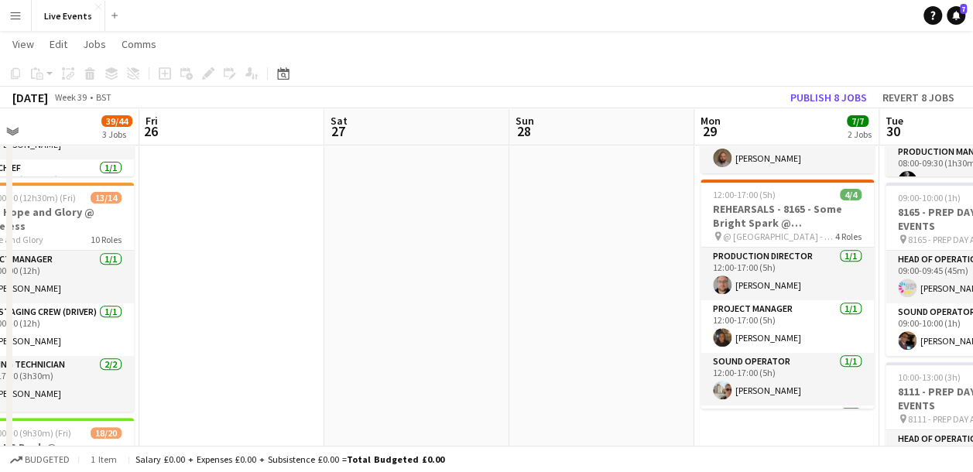
drag, startPoint x: 241, startPoint y: 283, endPoint x: 565, endPoint y: 282, distance: 324.2
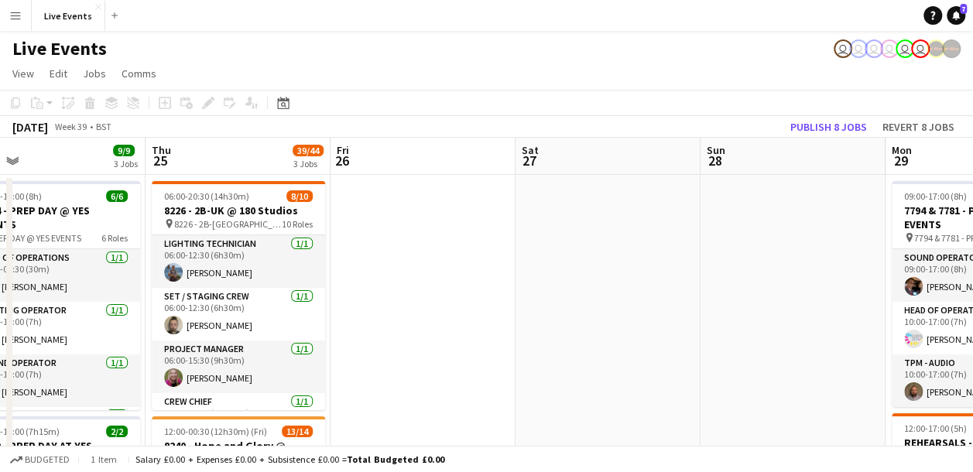
scroll to position [0, 463]
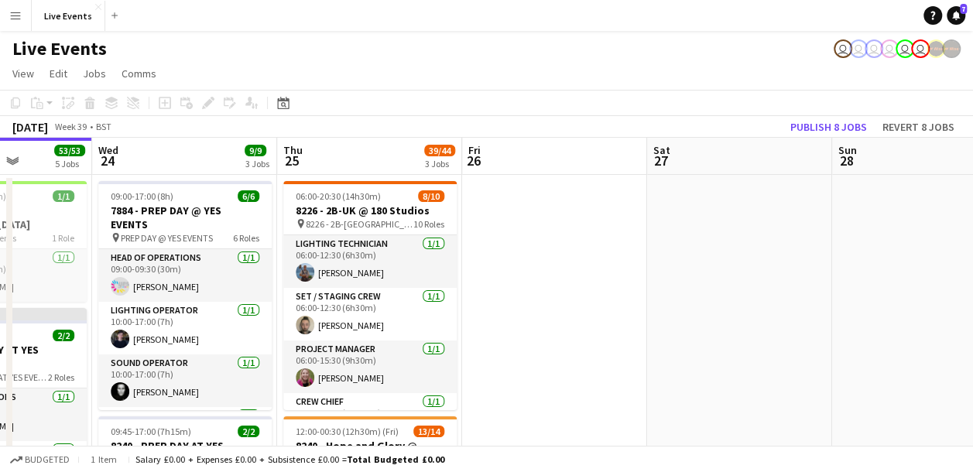
drag, startPoint x: 508, startPoint y: 249, endPoint x: 597, endPoint y: 240, distance: 89.5
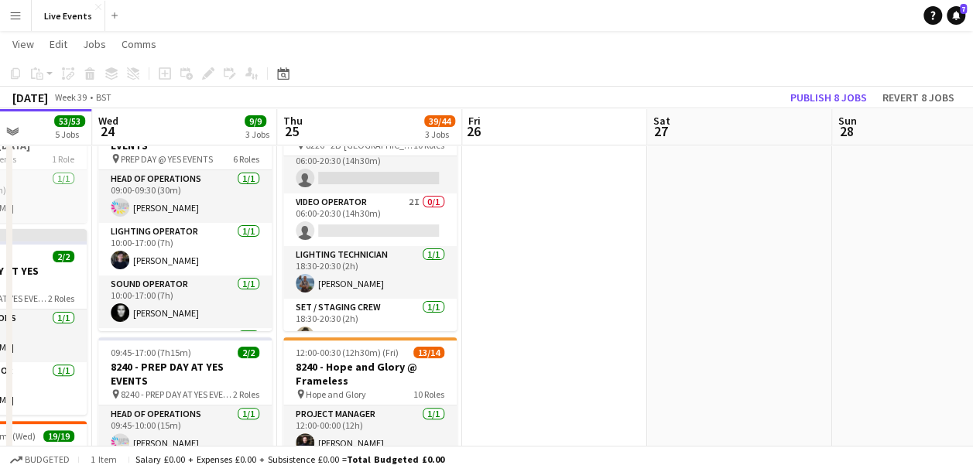
scroll to position [351, 0]
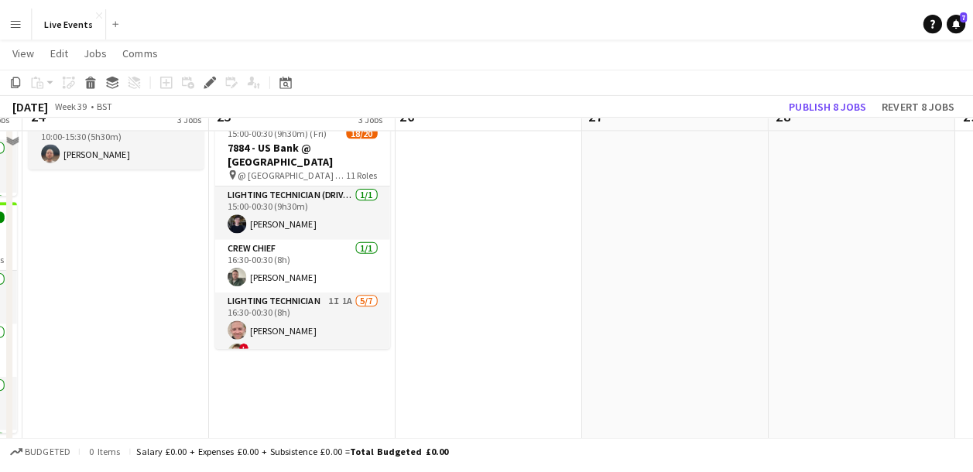
scroll to position [464, 0]
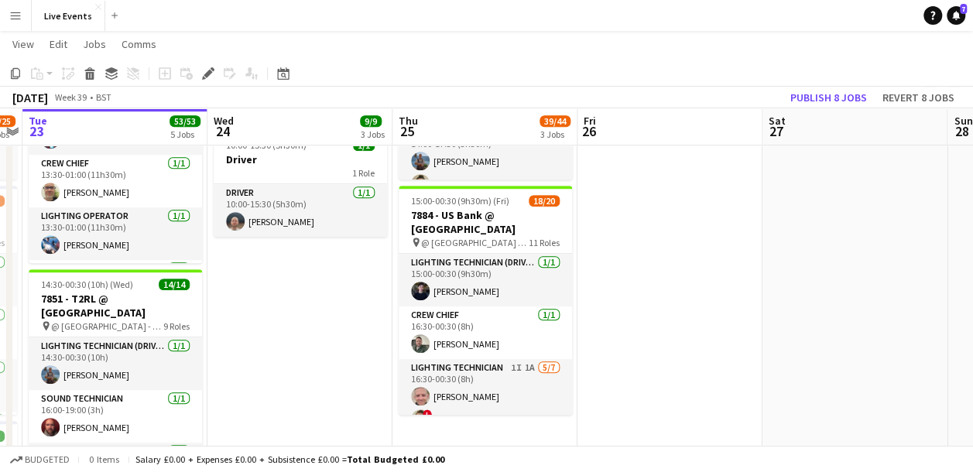
drag, startPoint x: 662, startPoint y: 248, endPoint x: 145, endPoint y: 376, distance: 531.8
click at [673, 246] on app-calendar-viewport "Sat 20 31/32 2 Jobs Sun 21 9/9 1 Job Mon 22 24/25 5 Jobs Tue 23 53/53 5 Jobs We…" at bounding box center [486, 320] width 973 height 1448
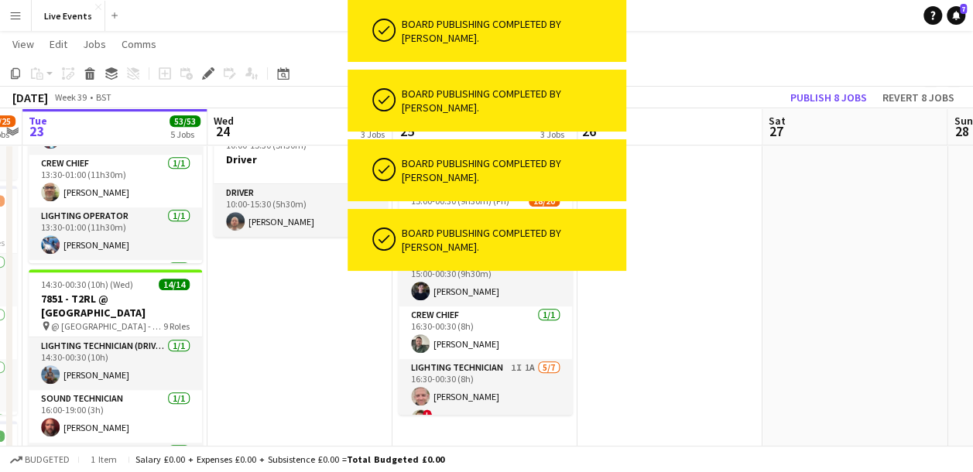
drag, startPoint x: 392, startPoint y: 357, endPoint x: 424, endPoint y: 352, distance: 32.8
click at [424, 352] on app-calendar-viewport "Sat 20 31/32 2 Jobs Sun 21 9/9 1 Job Mon 22 24/25 5 Jobs Tue 23 53/53 5 Jobs We…" at bounding box center [486, 320] width 973 height 1448
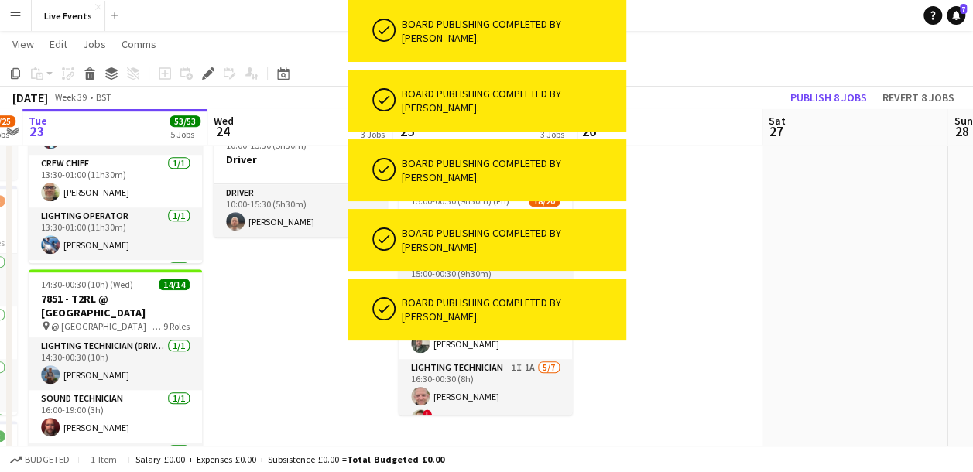
scroll to position [0, 470]
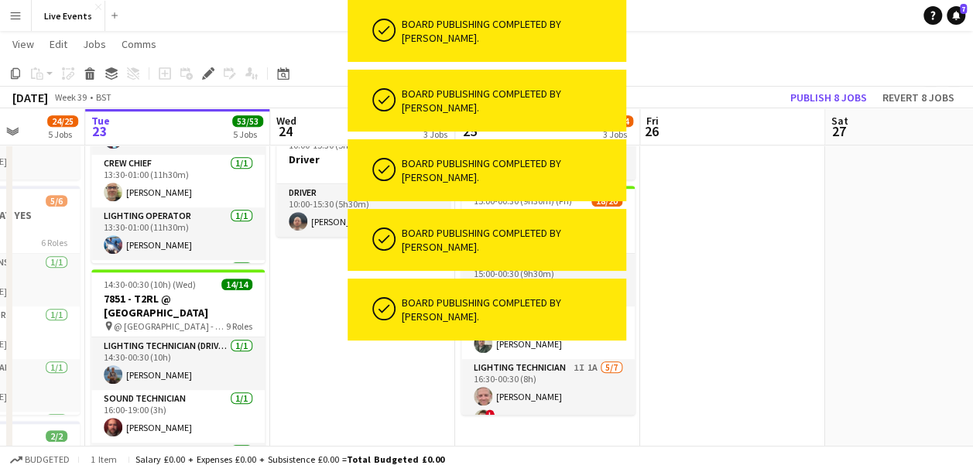
drag, startPoint x: 465, startPoint y: 354, endPoint x: 381, endPoint y: 357, distance: 83.6
click at [381, 357] on app-calendar-viewport "Sat 20 31/32 2 Jobs Sun 21 9/9 1 Job Mon 22 24/25 5 Jobs Tue 23 53/53 5 Jobs We…" at bounding box center [486, 320] width 973 height 1448
click at [715, 195] on app-date-cell at bounding box center [732, 376] width 185 height 1335
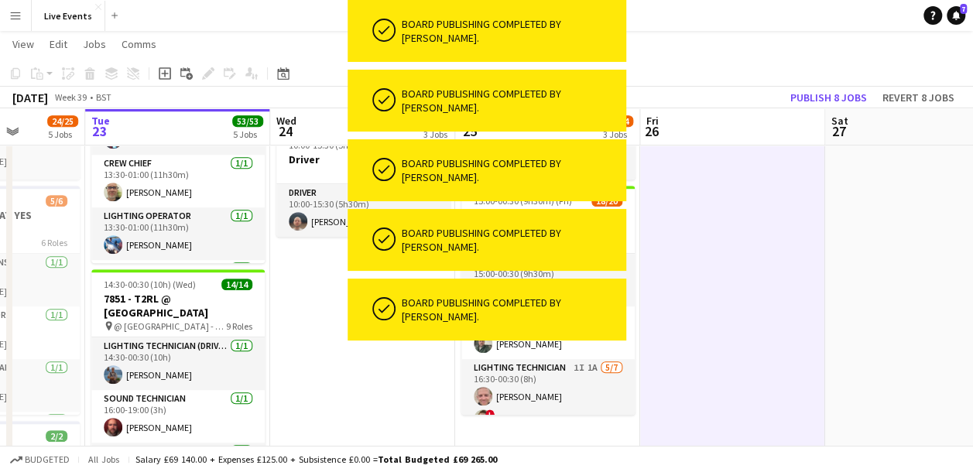
click at [579, 22] on div "Board publishing completed by [PERSON_NAME]." at bounding box center [511, 31] width 218 height 28
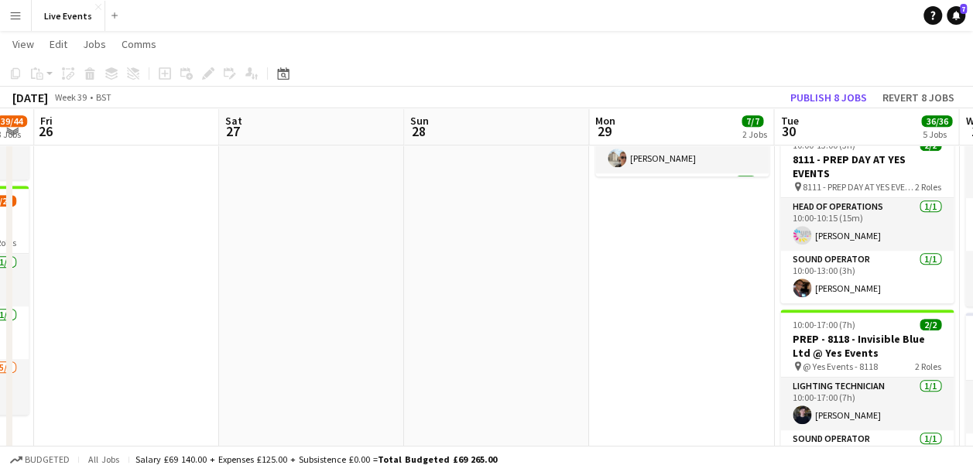
drag, startPoint x: 825, startPoint y: 257, endPoint x: 92, endPoint y: 302, distance: 734.1
click at [82, 309] on app-calendar-viewport "Mon 22 24/25 5 Jobs Tue 23 53/53 5 Jobs Wed 24 9/9 3 Jobs Thu 25 39/44 3 Jobs F…" at bounding box center [486, 320] width 973 height 1448
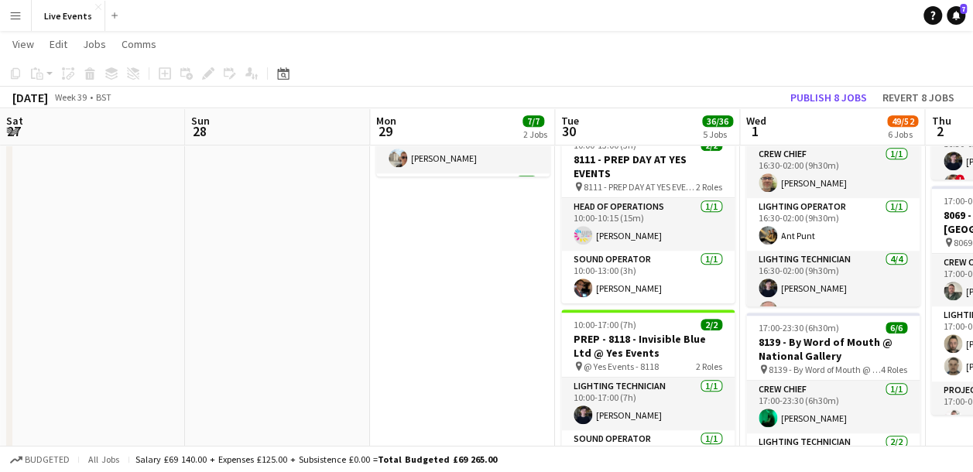
scroll to position [0, 708]
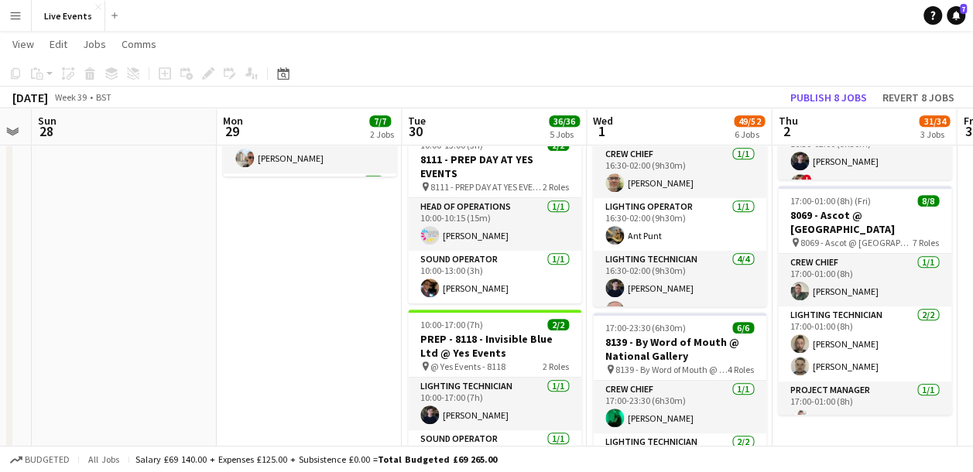
drag, startPoint x: 511, startPoint y: 300, endPoint x: 275, endPoint y: 300, distance: 235.2
click at [275, 300] on app-calendar-viewport "Wed 24 9/9 3 Jobs Thu 25 39/44 3 Jobs Fri 26 Sat 27 Sun 28 Mon 29 7/7 2 Jobs Tu…" at bounding box center [486, 320] width 973 height 1448
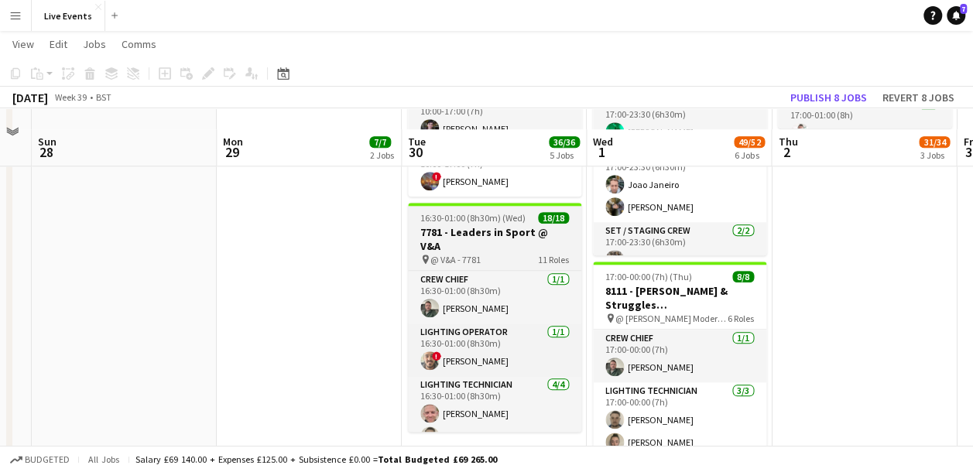
scroll to position [774, 0]
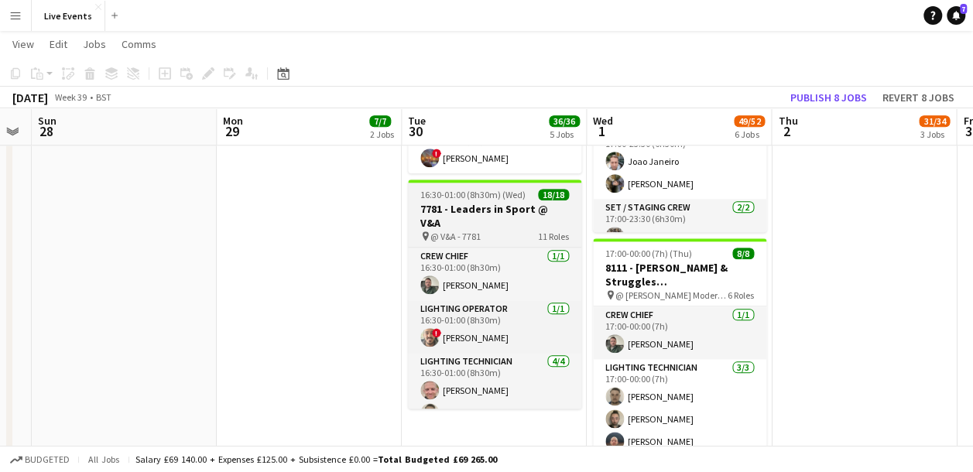
click at [461, 231] on span "@ V&A - 7781" at bounding box center [455, 237] width 50 height 12
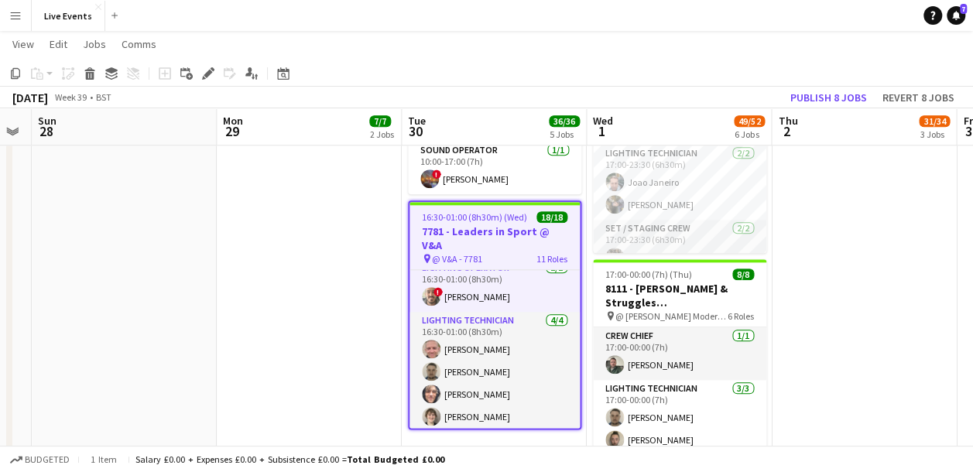
scroll to position [0, 0]
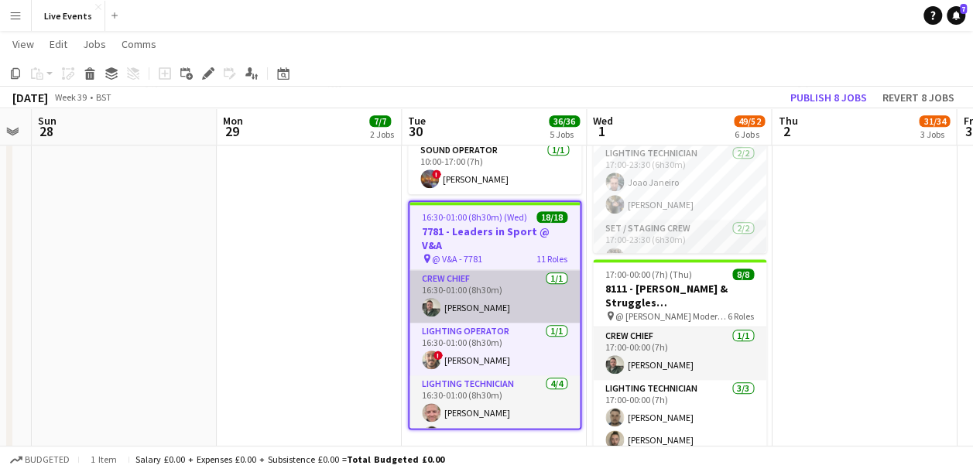
click at [429, 298] on app-user-avatar at bounding box center [431, 307] width 19 height 19
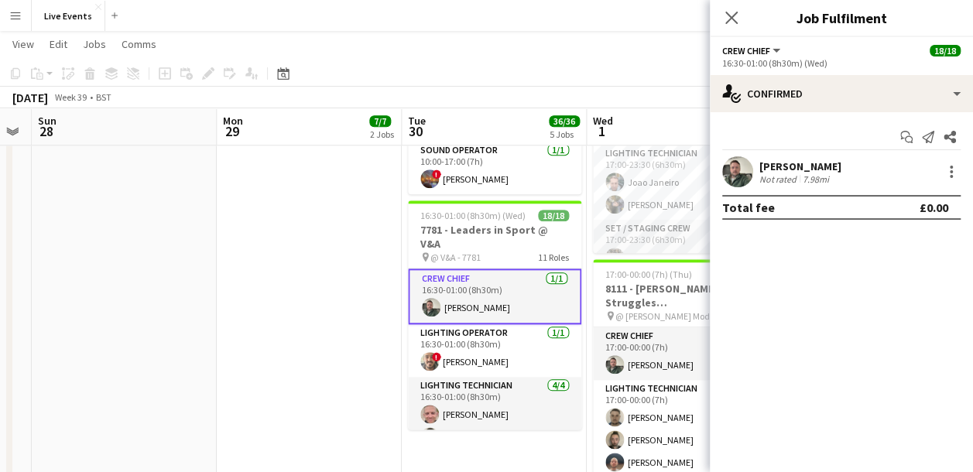
click at [744, 173] on app-user-avatar at bounding box center [737, 171] width 31 height 31
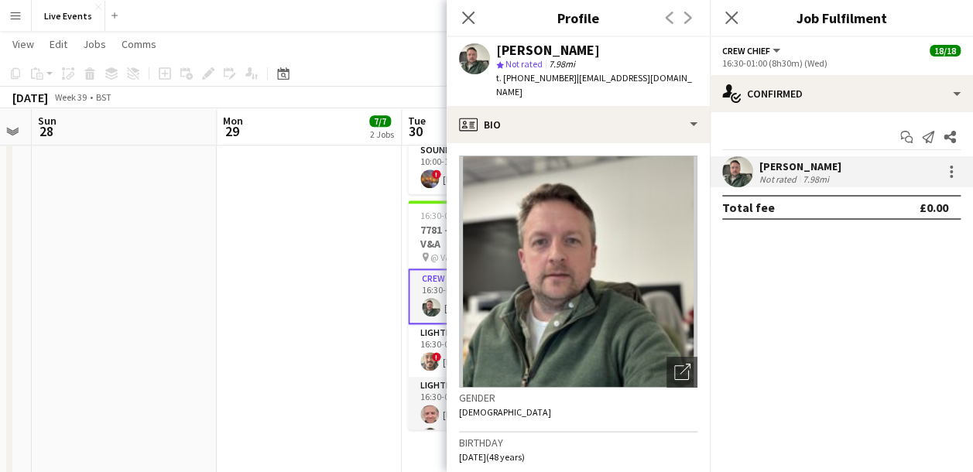
drag, startPoint x: 494, startPoint y: 51, endPoint x: 593, endPoint y: 48, distance: 99.1
click at [593, 48] on div "Andrew Gorman star Not rated 7.98mi t. +447973657191 | gormana15@gmail.com" at bounding box center [577, 71] width 263 height 69
copy div "[PERSON_NAME]"
drag, startPoint x: 512, startPoint y: 77, endPoint x: 564, endPoint y: 90, distance: 53.5
click at [564, 90] on div "Andrew Gorman star Not rated 7.98mi t. +447973657191 | gormana15@gmail.com" at bounding box center [577, 71] width 263 height 69
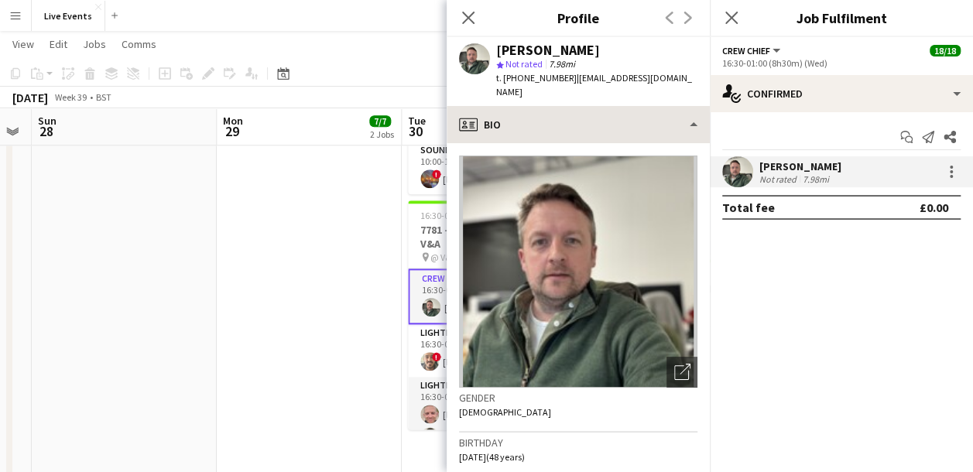
copy span "47973657191"
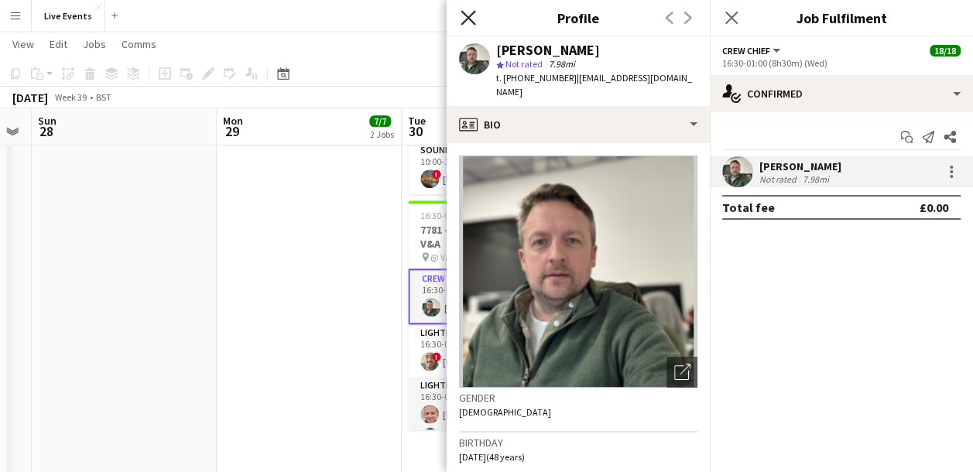
click at [467, 12] on icon "Close pop-in" at bounding box center [467, 17] width 15 height 15
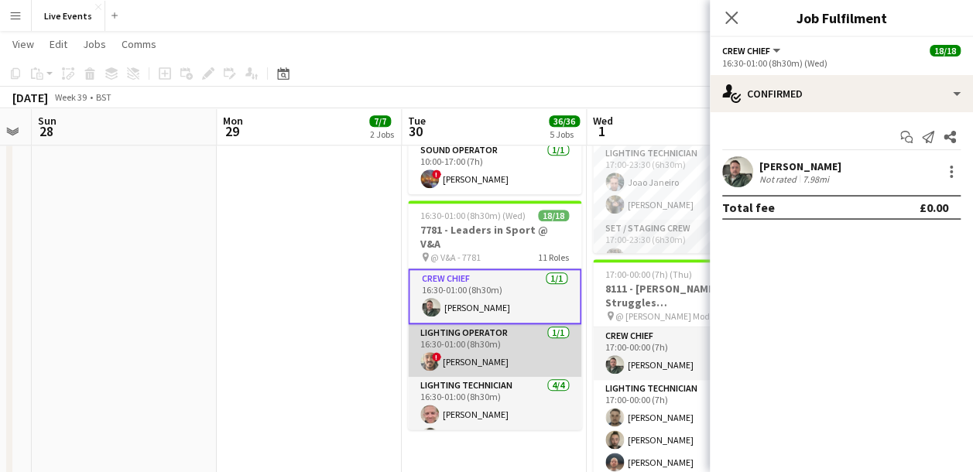
click at [476, 324] on app-card-role "Lighting Operator 1/1 16:30-01:00 (8h30m) ! James Matthews" at bounding box center [494, 350] width 173 height 53
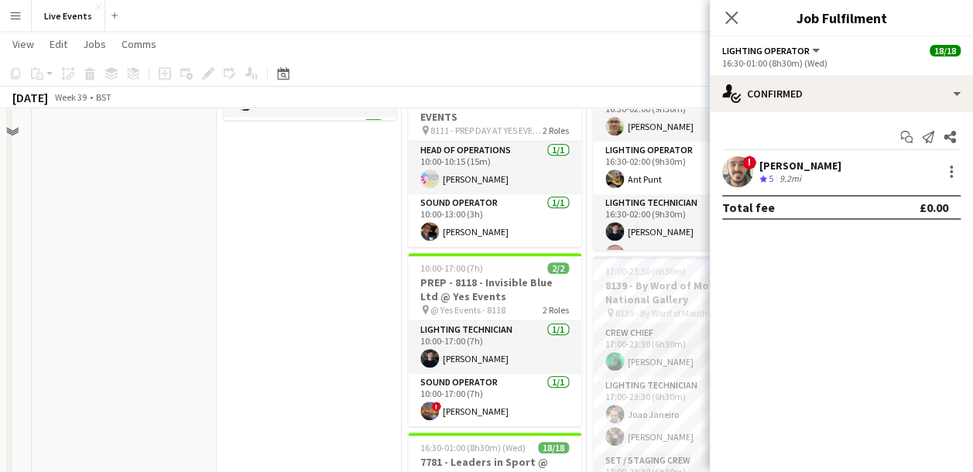
scroll to position [134, 0]
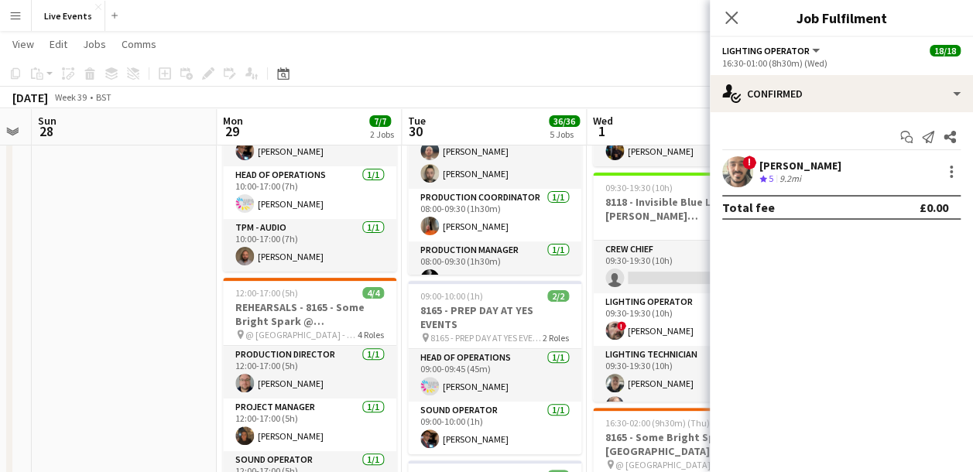
drag, startPoint x: 724, startPoint y: 19, endPoint x: 353, endPoint y: 466, distance: 580.7
click at [725, 19] on icon "Close pop-in" at bounding box center [731, 18] width 12 height 12
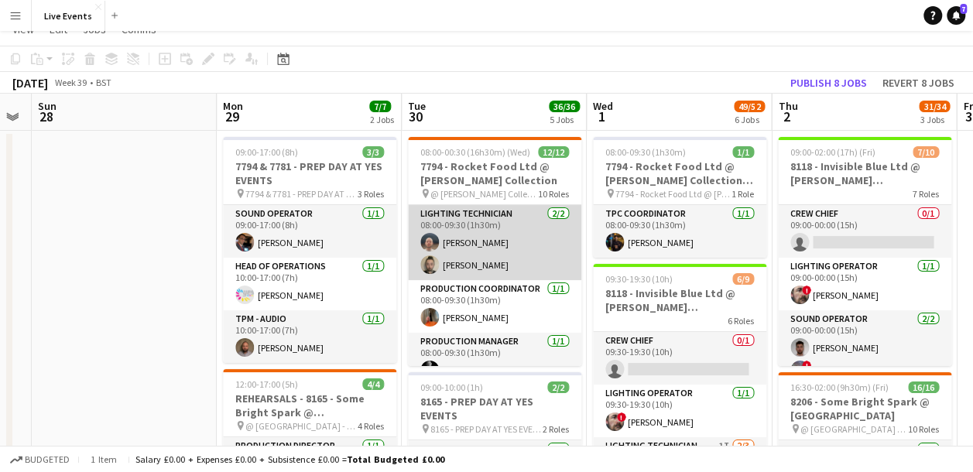
scroll to position [0, 0]
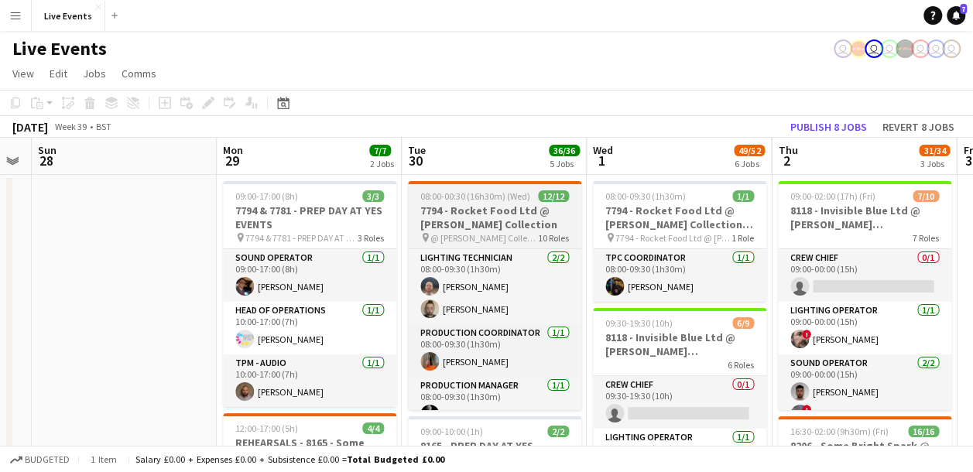
click at [490, 206] on h3 "7794 - Rocket Food Ltd @ [PERSON_NAME] Collection" at bounding box center [494, 217] width 173 height 28
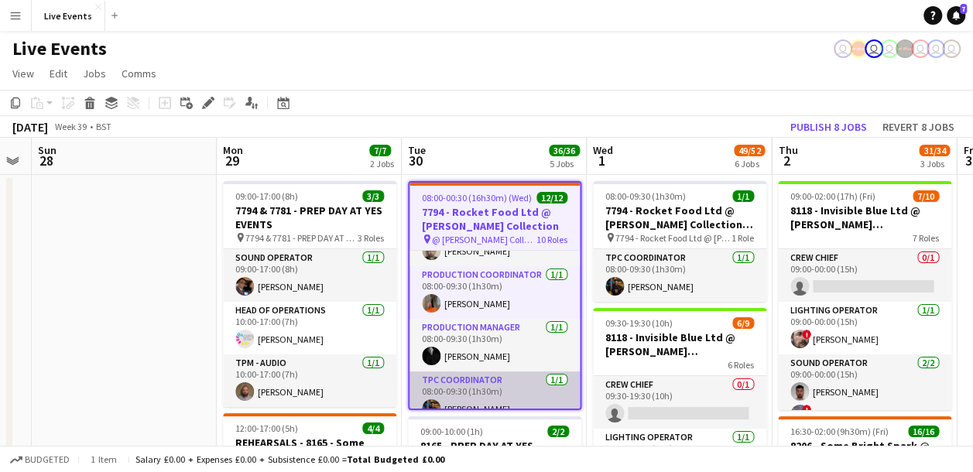
scroll to position [77, 0]
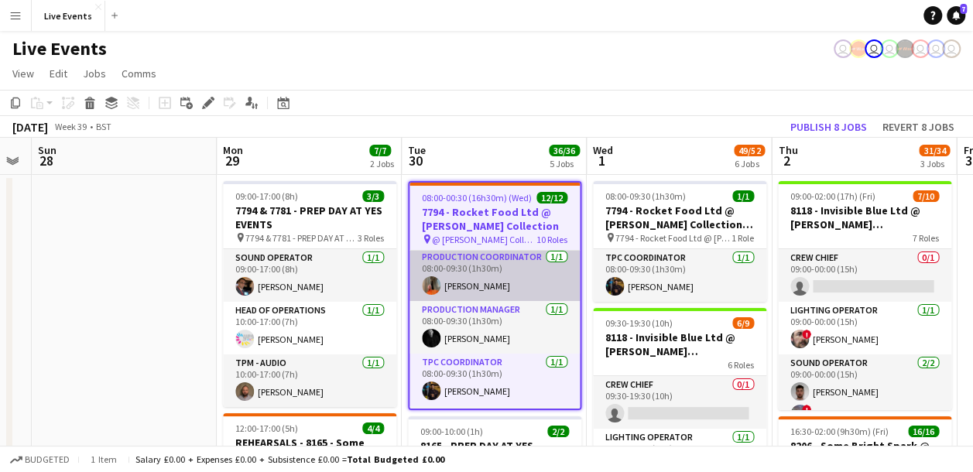
click at [431, 283] on app-user-avatar at bounding box center [431, 285] width 19 height 19
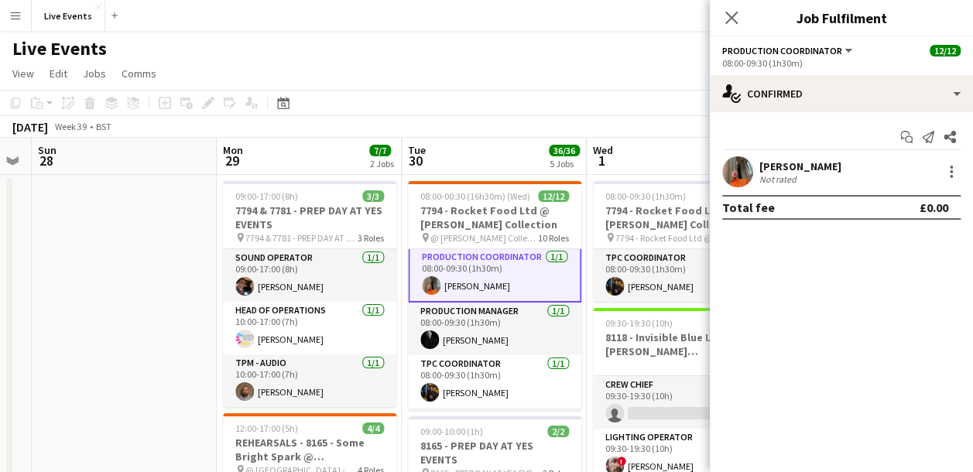
scroll to position [79, 0]
click at [741, 12] on app-icon "Close pop-in" at bounding box center [731, 18] width 22 height 22
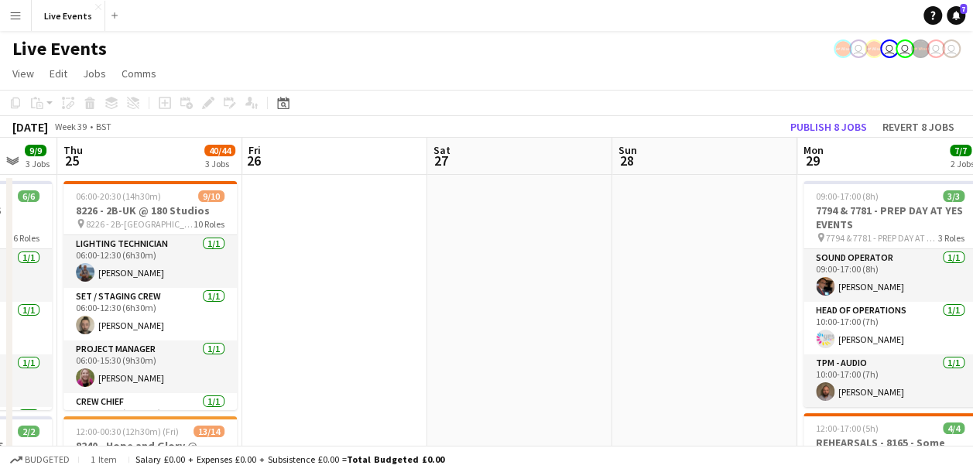
drag, startPoint x: 169, startPoint y: 286, endPoint x: 547, endPoint y: 307, distance: 379.0
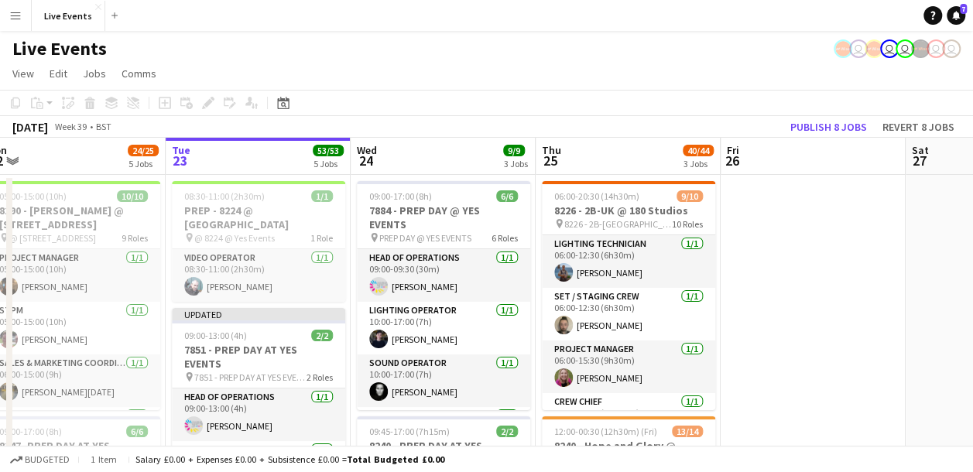
scroll to position [0, 505]
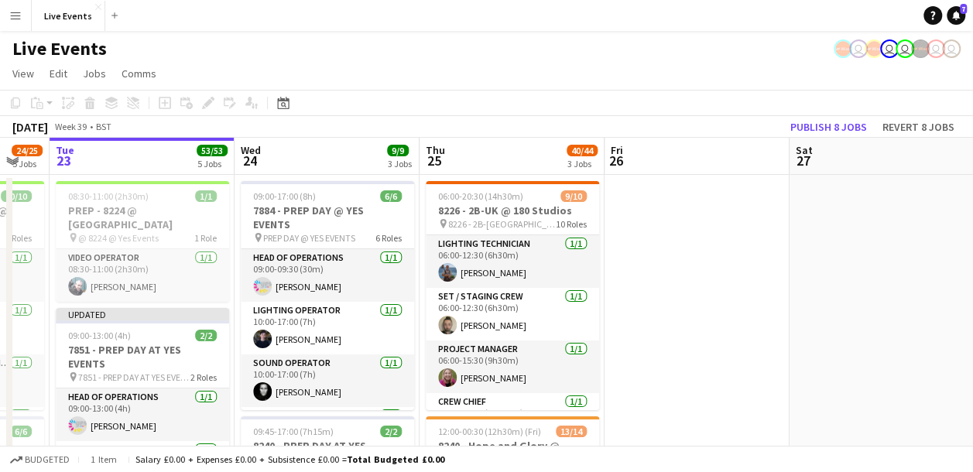
drag, startPoint x: 255, startPoint y: 307, endPoint x: 694, endPoint y: 296, distance: 438.9
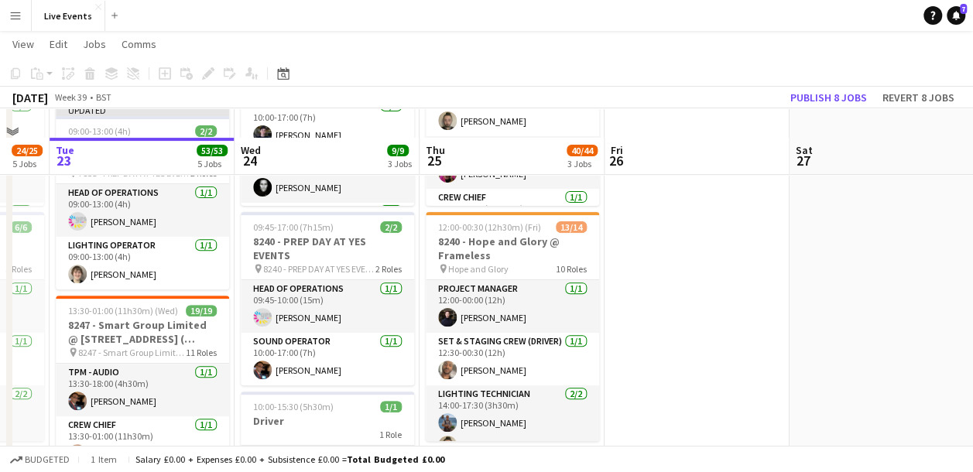
scroll to position [232, 0]
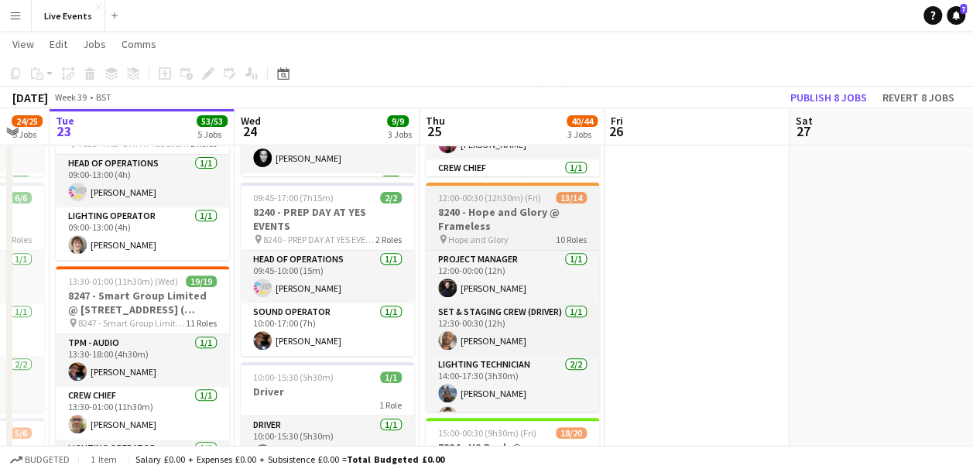
click at [538, 214] on h3 "8240 - Hope and Glory @ Frameless" at bounding box center [512, 219] width 173 height 28
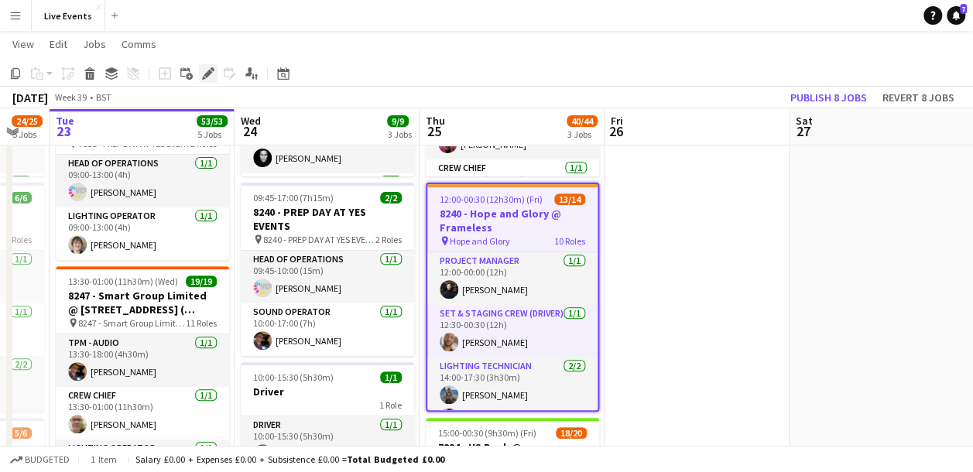
click at [206, 78] on icon "Edit" at bounding box center [208, 73] width 12 height 12
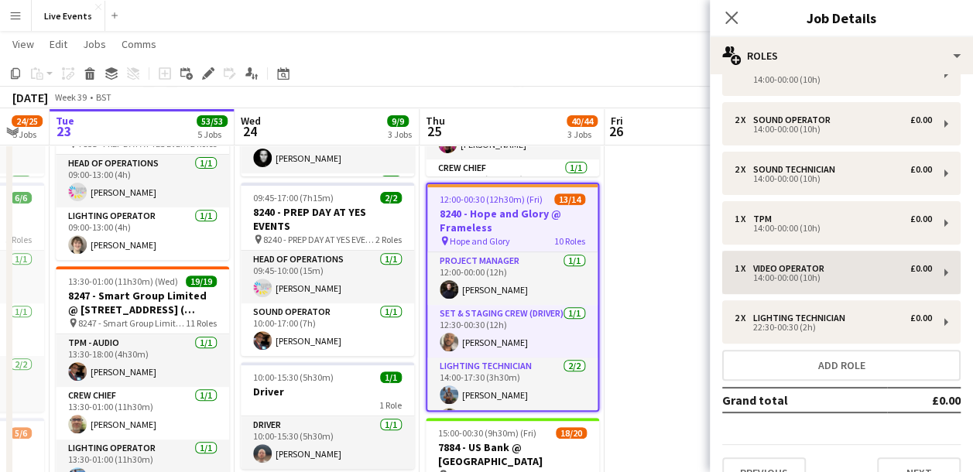
scroll to position [260, 0]
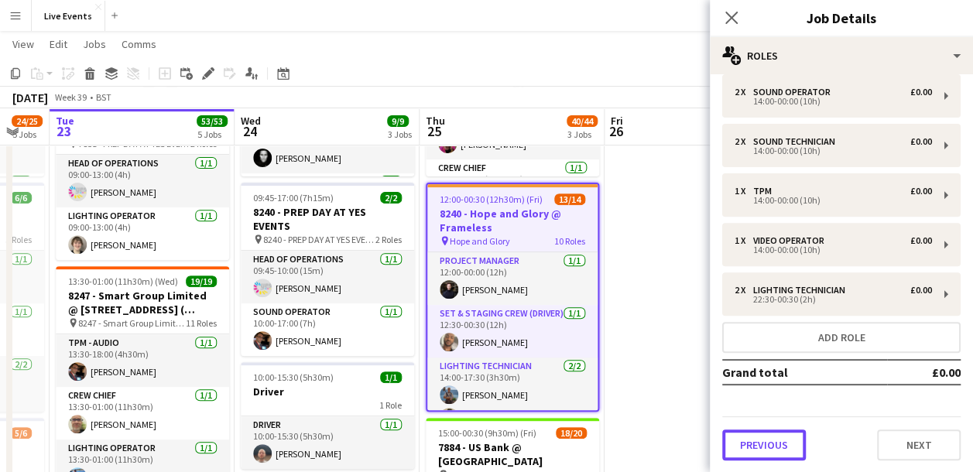
drag, startPoint x: 771, startPoint y: 429, endPoint x: 781, endPoint y: 433, distance: 10.1
click at [771, 429] on button "Previous" at bounding box center [764, 444] width 84 height 31
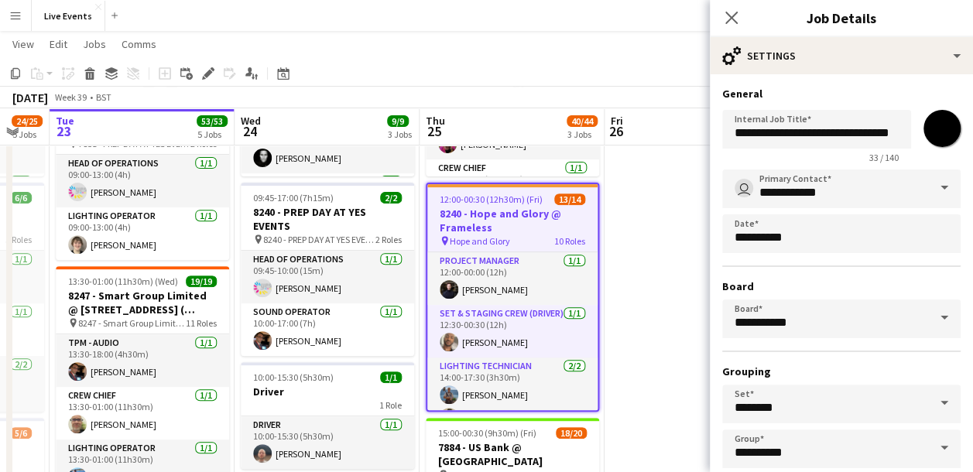
scroll to position [0, 0]
click at [409, 46] on app-page-menu "View Day view expanded Day view collapsed Month view Date picker Jump to today …" at bounding box center [486, 45] width 973 height 29
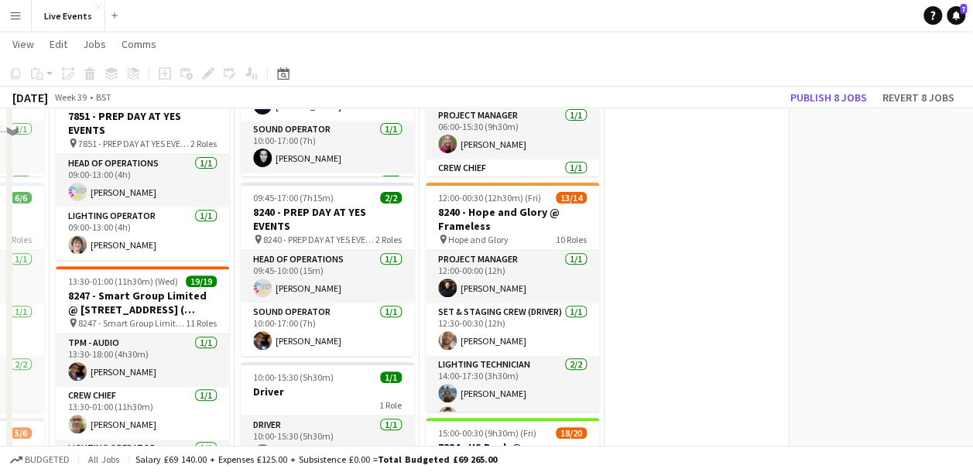
scroll to position [631, 0]
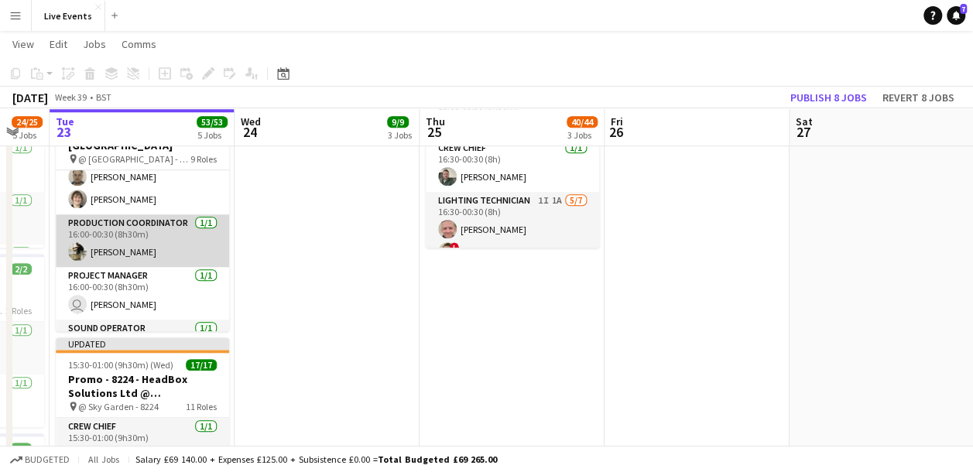
click at [135, 229] on app-card-role "Production Coordinator 1/1 16:00-00:30 (8h30m) Gurdev Panesar" at bounding box center [142, 240] width 173 height 53
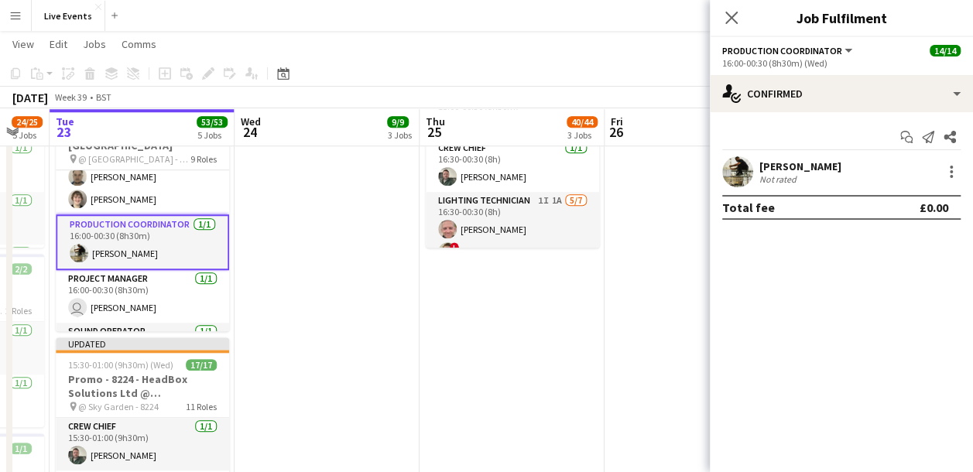
scroll to position [235, 0]
click at [749, 161] on div at bounding box center [737, 171] width 31 height 31
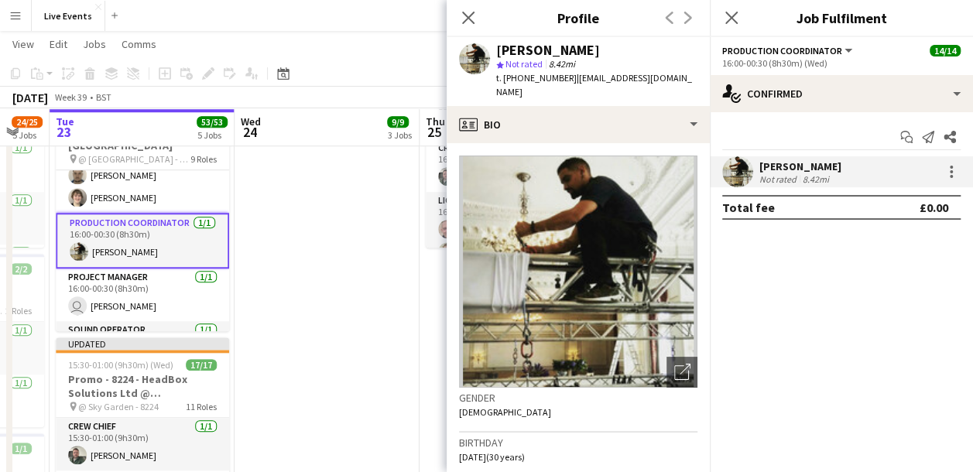
drag, startPoint x: 515, startPoint y: 77, endPoint x: 565, endPoint y: 78, distance: 49.5
click at [565, 78] on div "t. +447944060433 | gurdev_panesar@outlook.com" at bounding box center [596, 85] width 201 height 28
copy span "7944060433"
click at [466, 15] on icon at bounding box center [467, 17] width 15 height 15
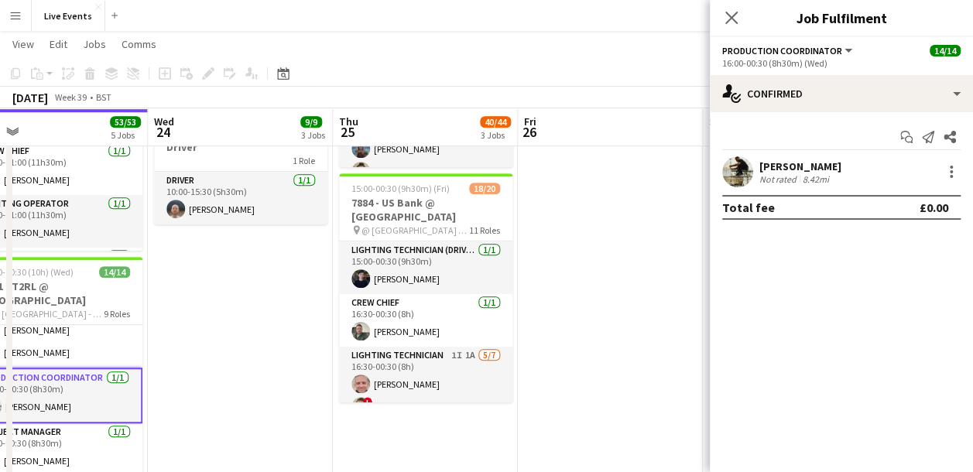
scroll to position [0, 616]
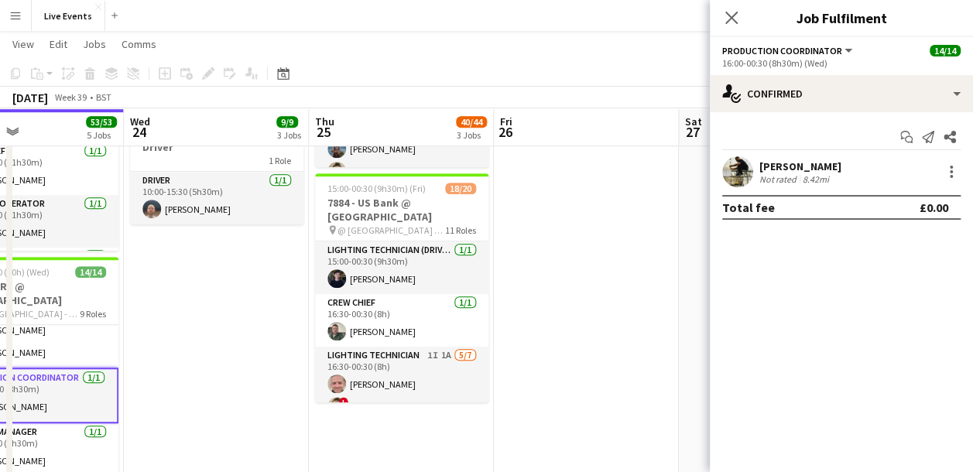
drag, startPoint x: 376, startPoint y: 322, endPoint x: 265, endPoint y: 328, distance: 110.8
click at [265, 328] on app-calendar-viewport "Sat 20 31/32 2 Jobs Sun 21 9/9 1 Job Mon 22 24/25 5 Jobs Tue 23 53/53 5 Jobs We…" at bounding box center [486, 308] width 973 height 1448
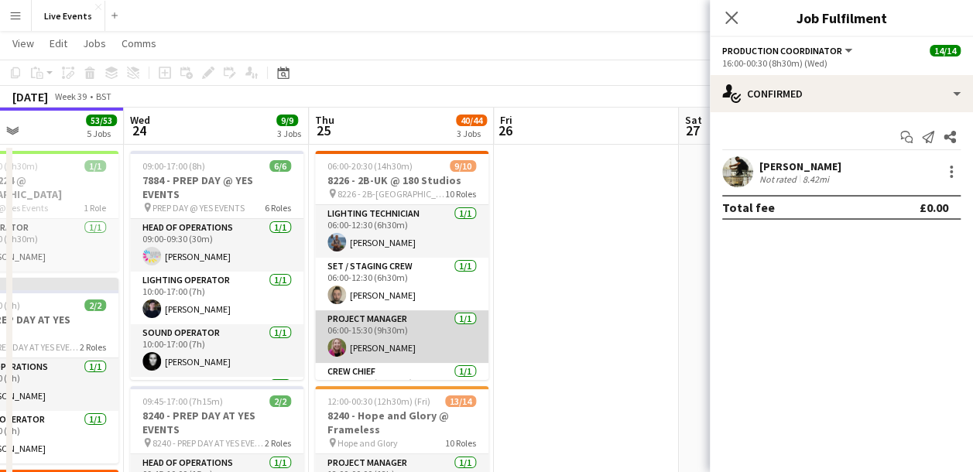
scroll to position [77, 0]
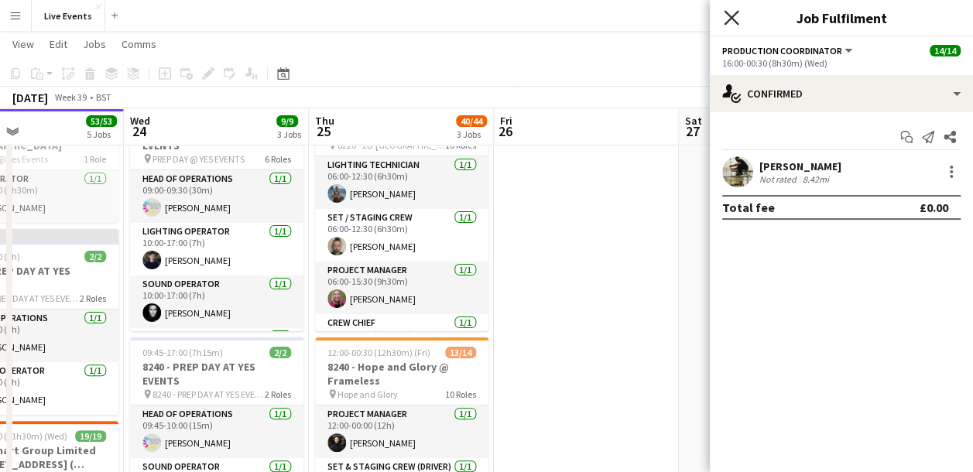
click at [734, 15] on icon at bounding box center [730, 17] width 15 height 15
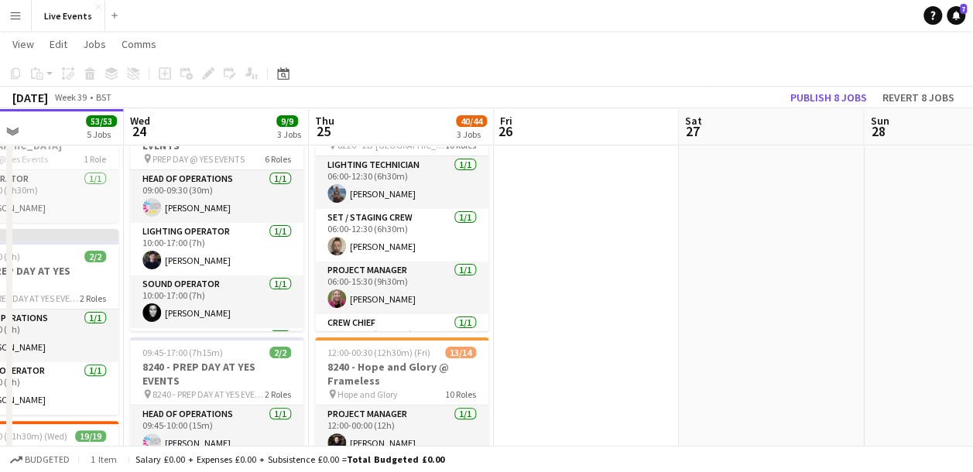
drag, startPoint x: 694, startPoint y: 308, endPoint x: 353, endPoint y: 346, distance: 343.3
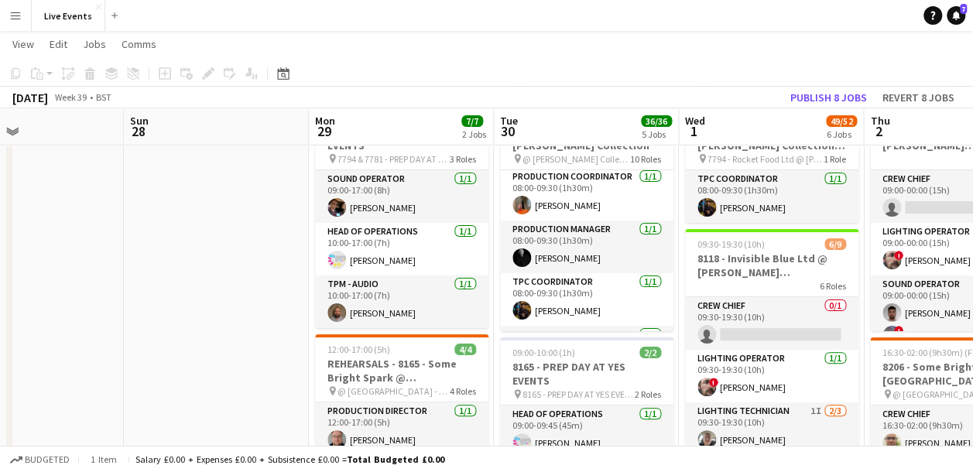
scroll to position [0, 457]
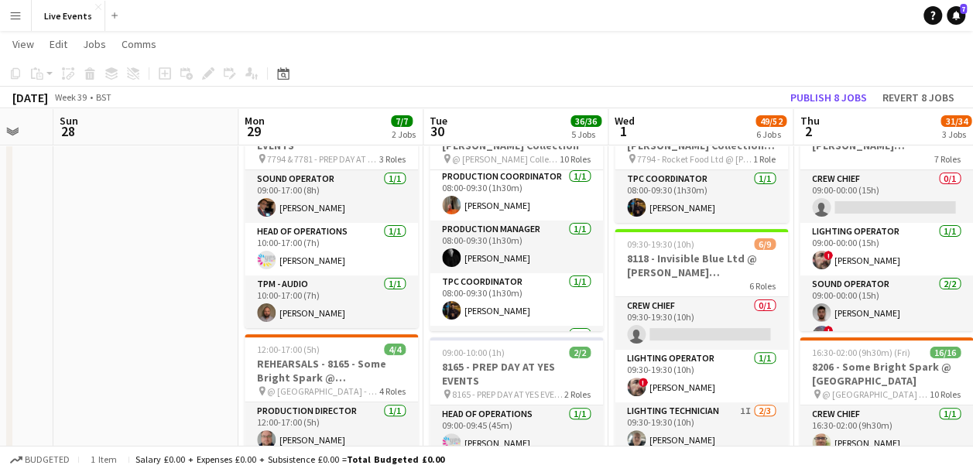
drag, startPoint x: 289, startPoint y: 227, endPoint x: 56, endPoint y: 222, distance: 232.9
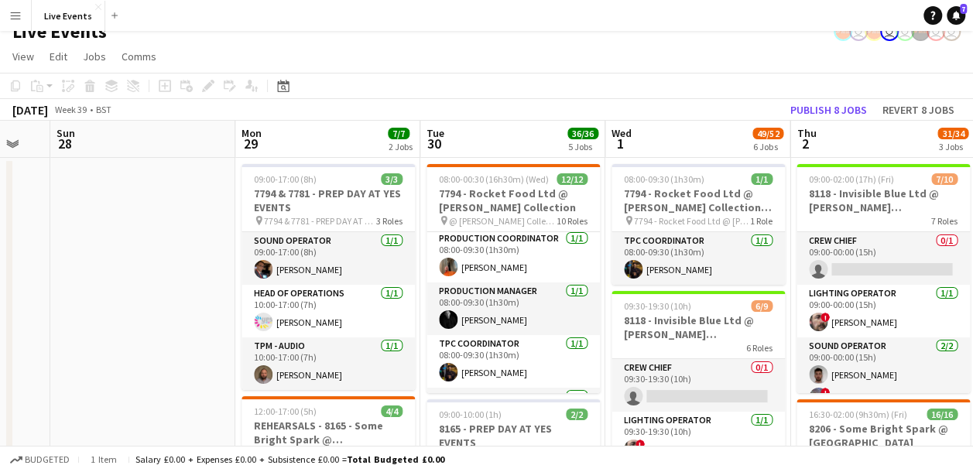
scroll to position [0, 0]
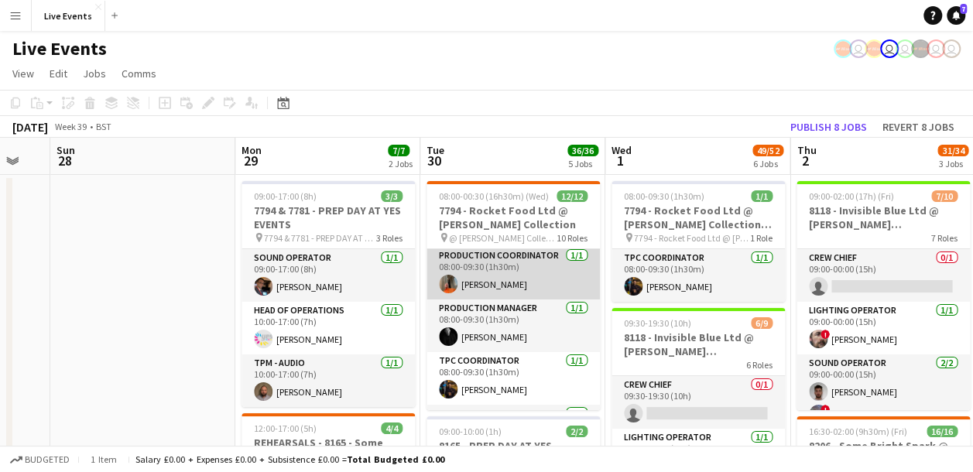
click at [439, 286] on app-user-avatar at bounding box center [448, 284] width 19 height 19
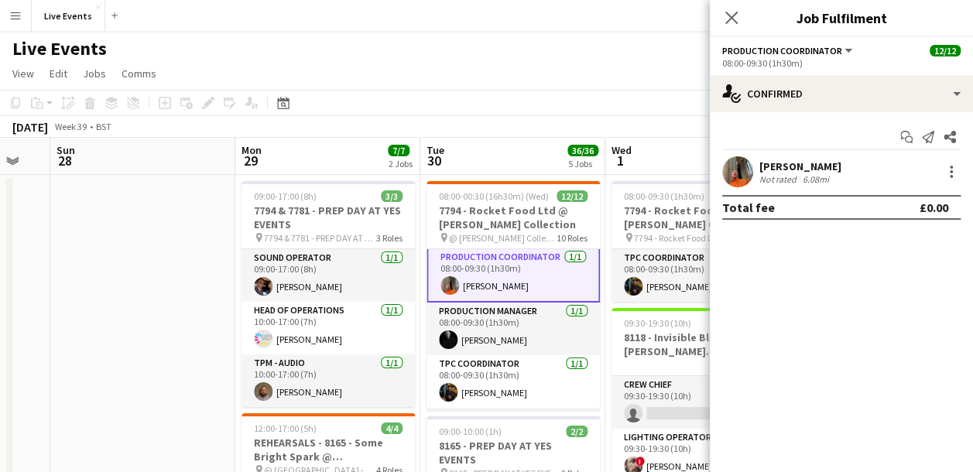
scroll to position [79, 0]
click at [737, 167] on app-user-avatar at bounding box center [737, 171] width 31 height 31
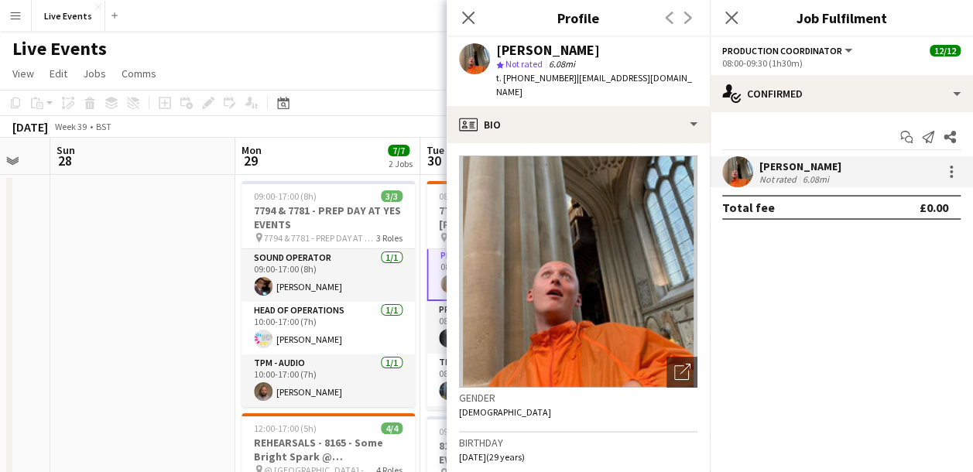
drag, startPoint x: 516, startPoint y: 74, endPoint x: 565, endPoint y: 85, distance: 49.9
click at [565, 85] on div "t. +447964658165 | georgekd@wiseproductions.co.uk" at bounding box center [596, 85] width 201 height 28
copy span "7964658165"
click at [475, 14] on app-icon "Close pop-in" at bounding box center [468, 18] width 22 height 22
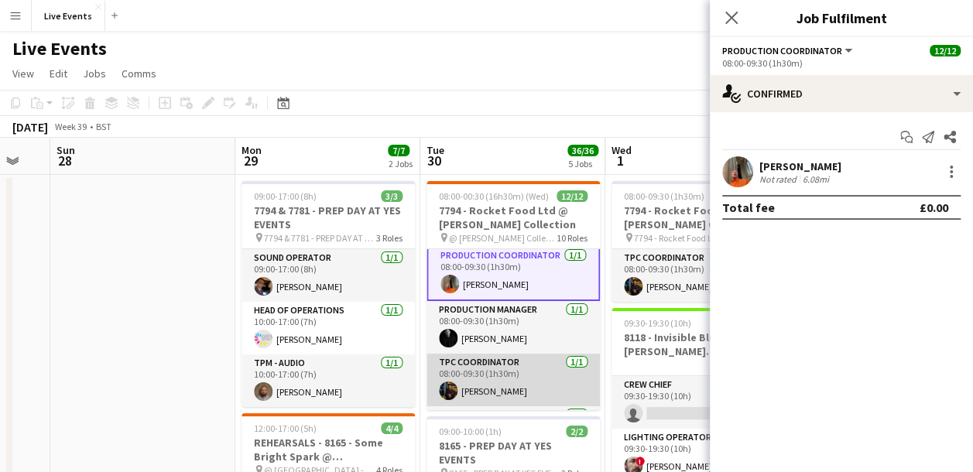
click at [479, 371] on app-card-role "TPC Coordinator 1/1 08:00-09:30 (1h30m) Akash Karegoudar" at bounding box center [512, 380] width 173 height 53
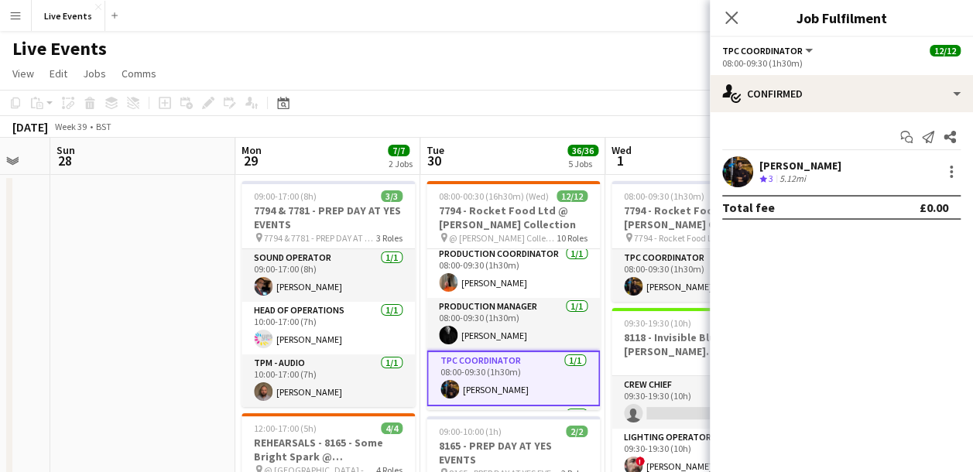
scroll to position [77, 0]
click at [743, 177] on app-user-avatar at bounding box center [737, 171] width 31 height 31
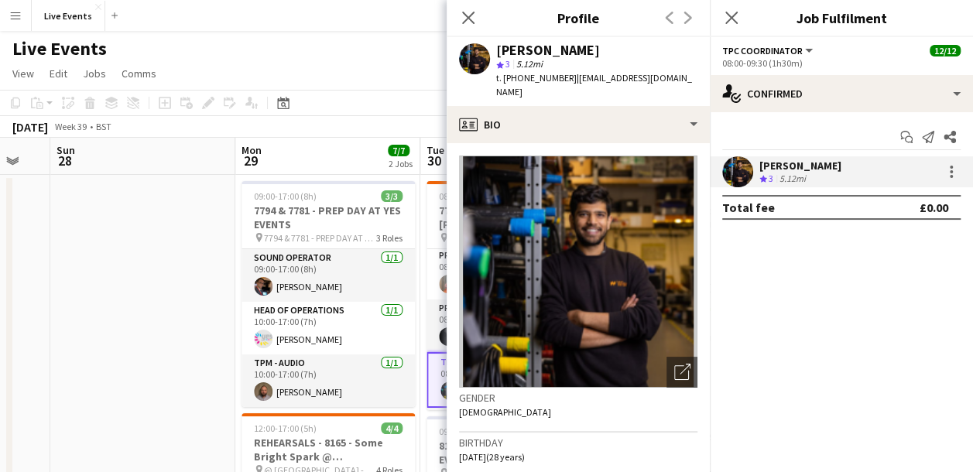
drag, startPoint x: 497, startPoint y: 52, endPoint x: 615, endPoint y: 52, distance: 118.4
click at [615, 52] on div "[PERSON_NAME]" at bounding box center [596, 50] width 201 height 14
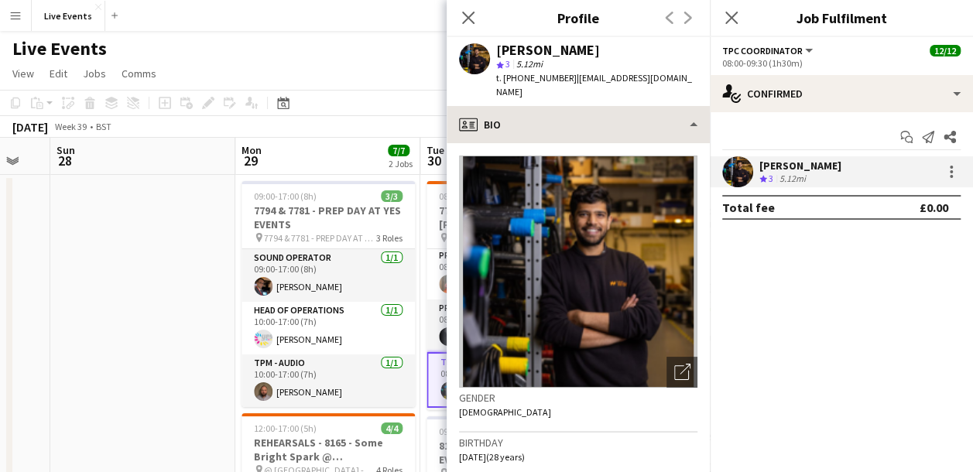
copy div "[PERSON_NAME]"
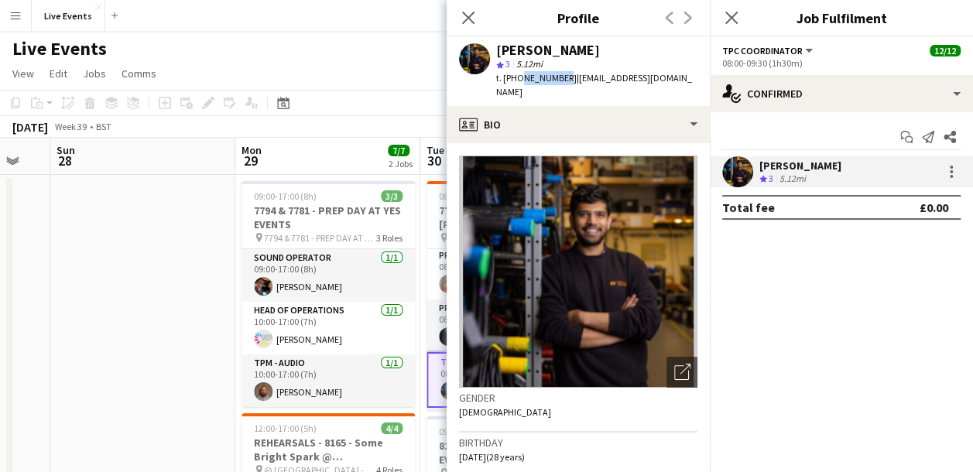
drag, startPoint x: 515, startPoint y: 80, endPoint x: 560, endPoint y: 84, distance: 45.8
click at [560, 84] on span "t. [PHONE_NUMBER]" at bounding box center [536, 78] width 80 height 12
click at [557, 83] on span "t. [PHONE_NUMBER]" at bounding box center [536, 78] width 80 height 12
drag, startPoint x: 517, startPoint y: 74, endPoint x: 563, endPoint y: 87, distance: 47.3
click at [563, 87] on div "Akash Karegoudar star 3 5.12mi t. +447307481727 | akashkaregoudar@gmail.com" at bounding box center [577, 71] width 263 height 69
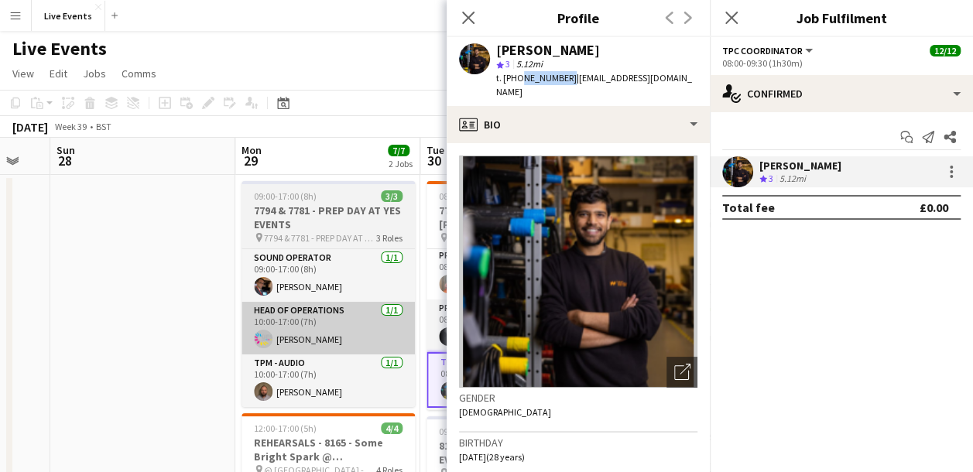
copy span "7307481727"
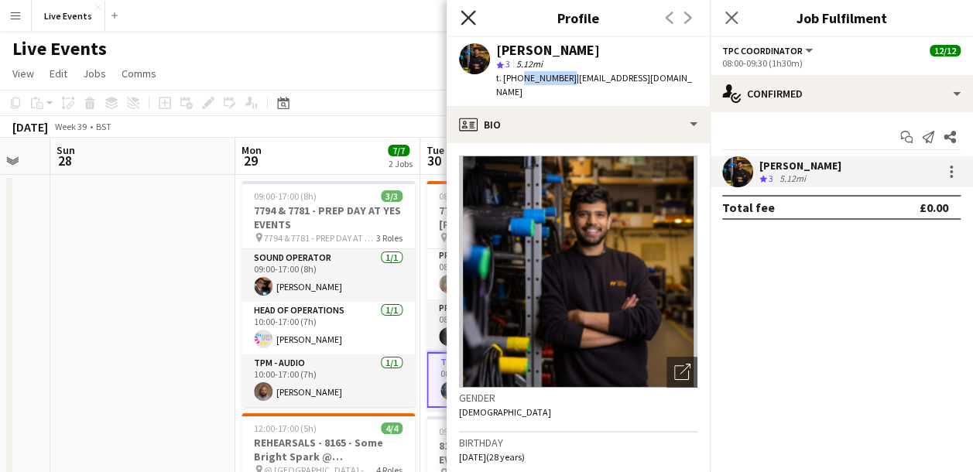
click at [471, 15] on icon "Close pop-in" at bounding box center [467, 17] width 15 height 15
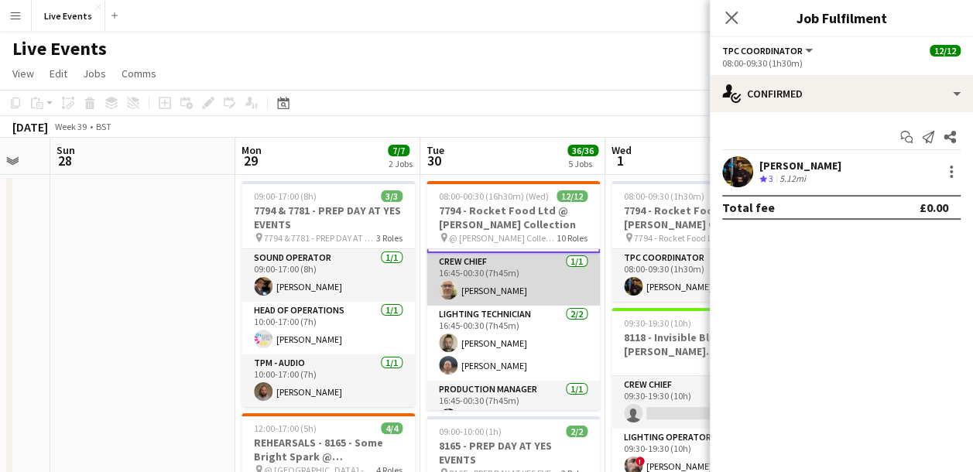
click at [518, 284] on app-card-role "Crew Chief 1/1 16:45-00:30 (7h45m) Thomas Thompson" at bounding box center [512, 279] width 173 height 53
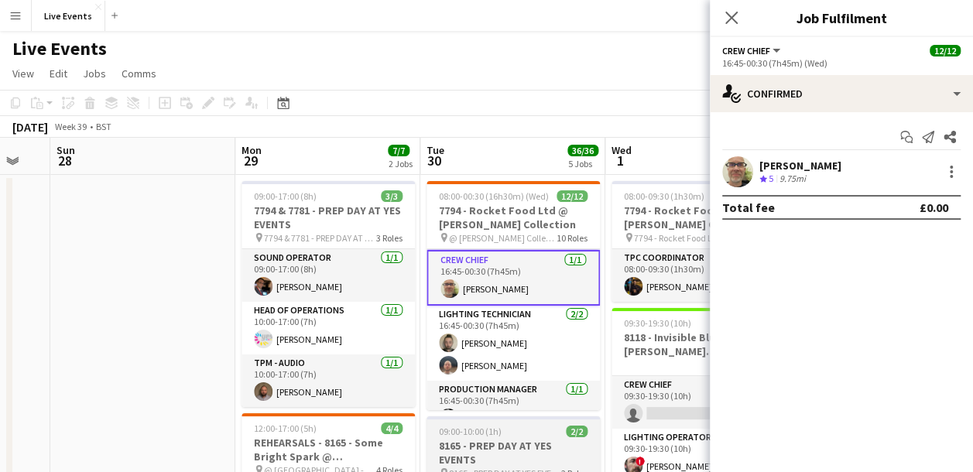
scroll to position [231, 0]
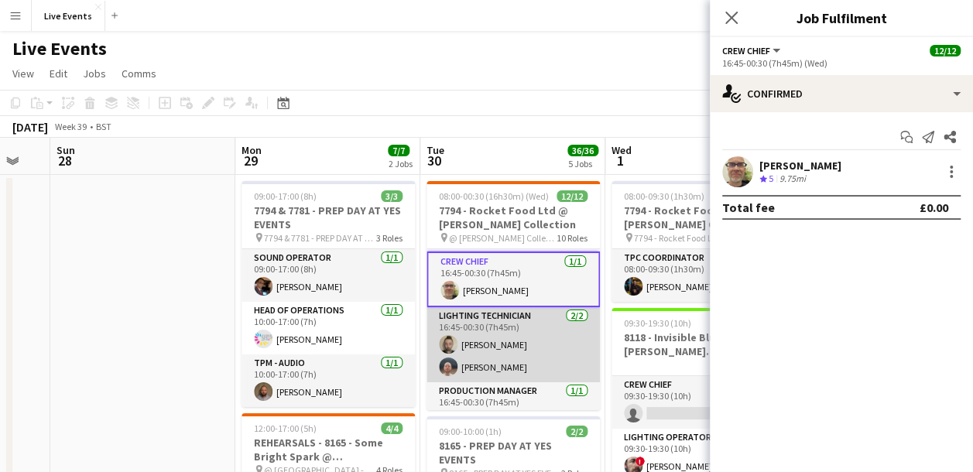
click at [503, 367] on app-card-role "Lighting Technician 2/2 16:45-00:30 (7h45m) Jay Butcher Harrison Ellis" at bounding box center [512, 344] width 173 height 75
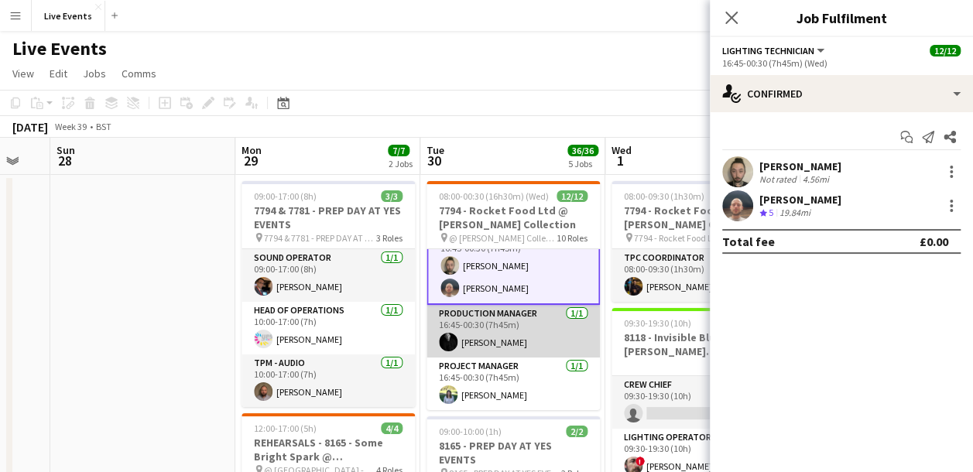
click at [525, 347] on app-card-role "Production Manager 1/1 16:45-00:30 (7h45m) Jeaffrey Rodrigues" at bounding box center [512, 331] width 173 height 53
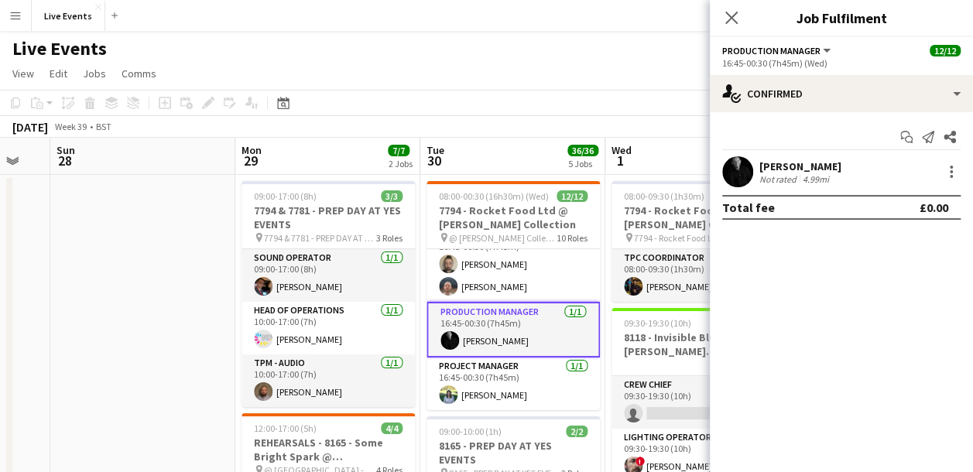
scroll to position [306, 0]
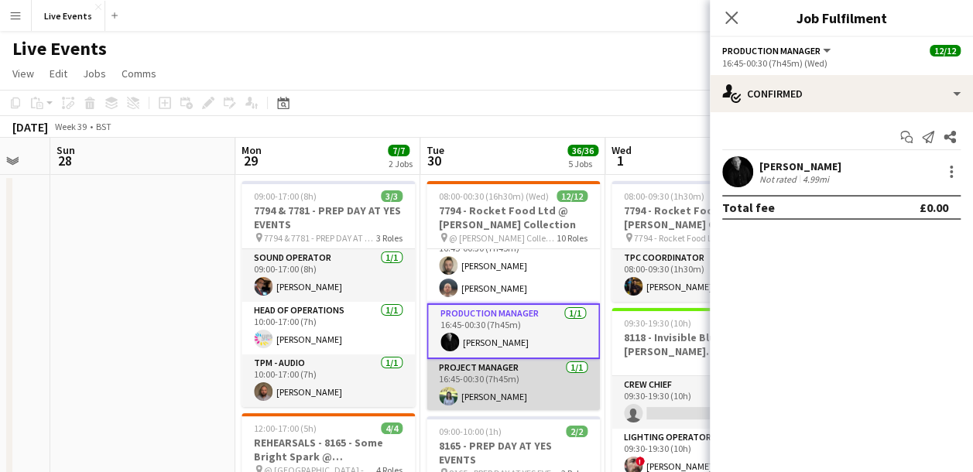
click at [480, 390] on app-card-role "Project Manager 1/1 16:45-00:30 (7h45m) Abbi Warburton" at bounding box center [512, 385] width 173 height 53
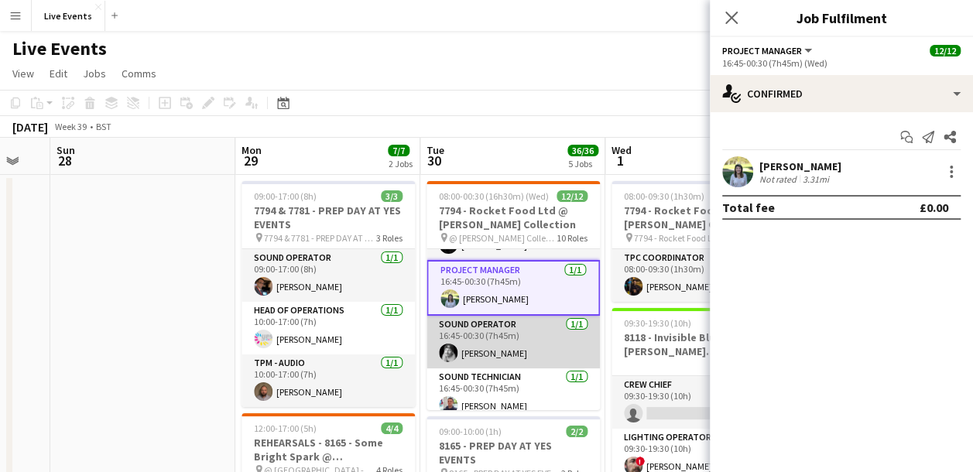
scroll to position [412, 0]
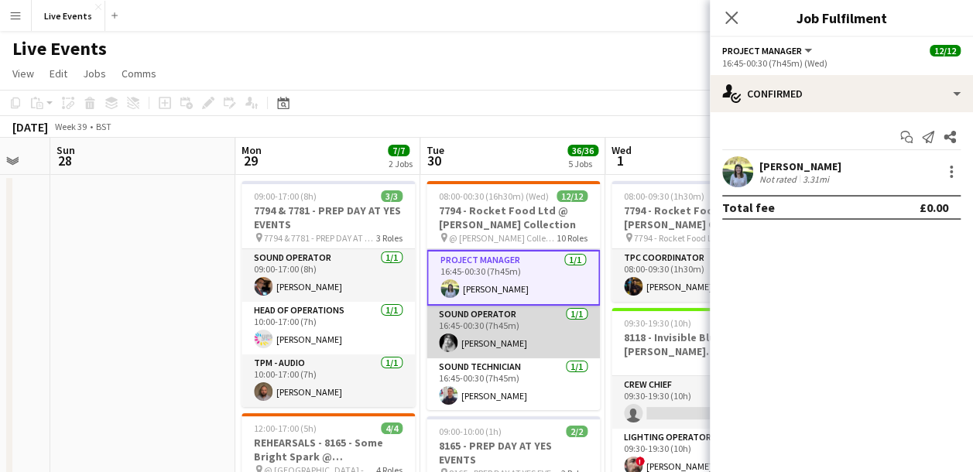
click at [498, 313] on app-card-role "Sound Operator 1/1 16:45-00:30 (7h45m) Ross Watkinson" at bounding box center [512, 332] width 173 height 53
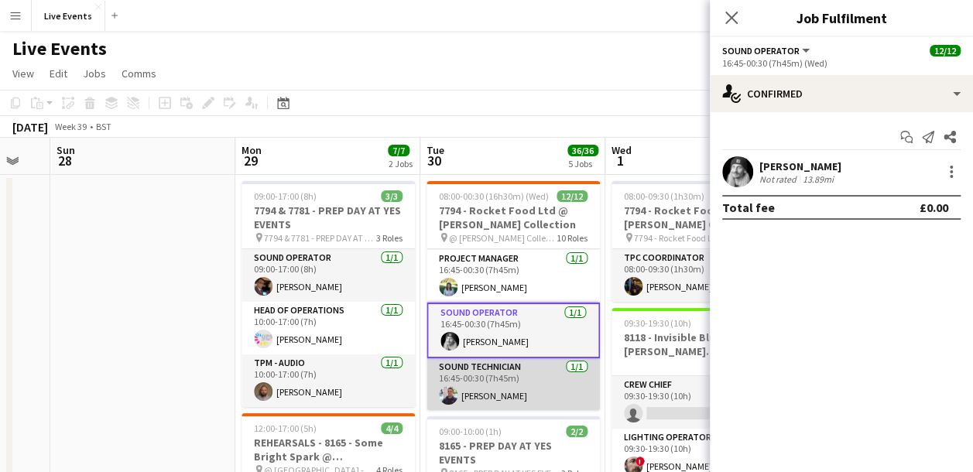
click at [515, 371] on app-card-role "Sound Technician 1/1 16:45-00:30 (7h45m) Joseph Sunley-Smith" at bounding box center [512, 384] width 173 height 53
